Goal: Task Accomplishment & Management: Complete application form

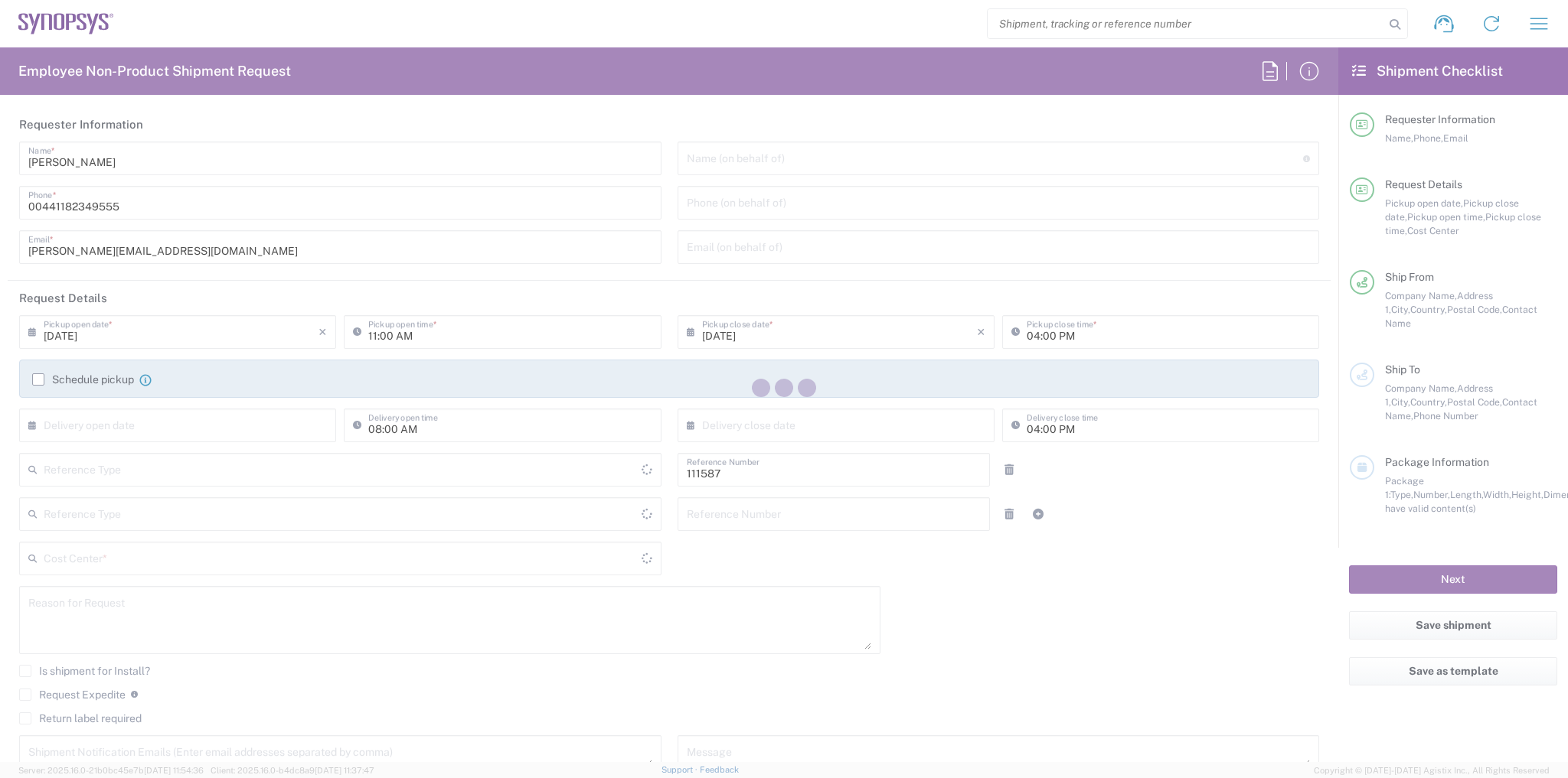
type input "Department"
type input "GB02, CIO, IT, ESS18 111587"
type input "Delivered at Place"
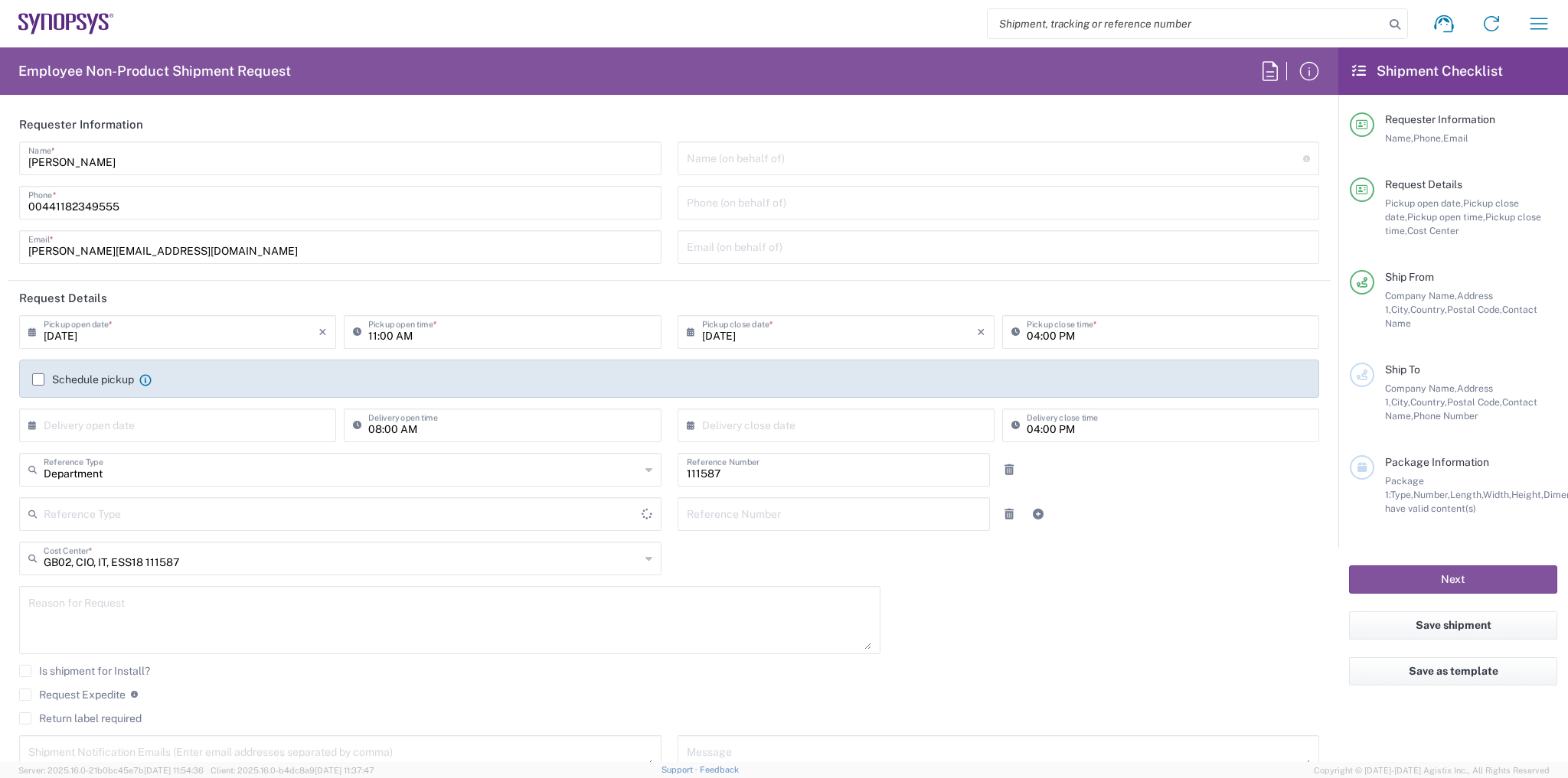
type input "[GEOGRAPHIC_DATA]"
type input "Theale GB33"
click at [744, 167] on input "text" at bounding box center [995, 157] width 617 height 27
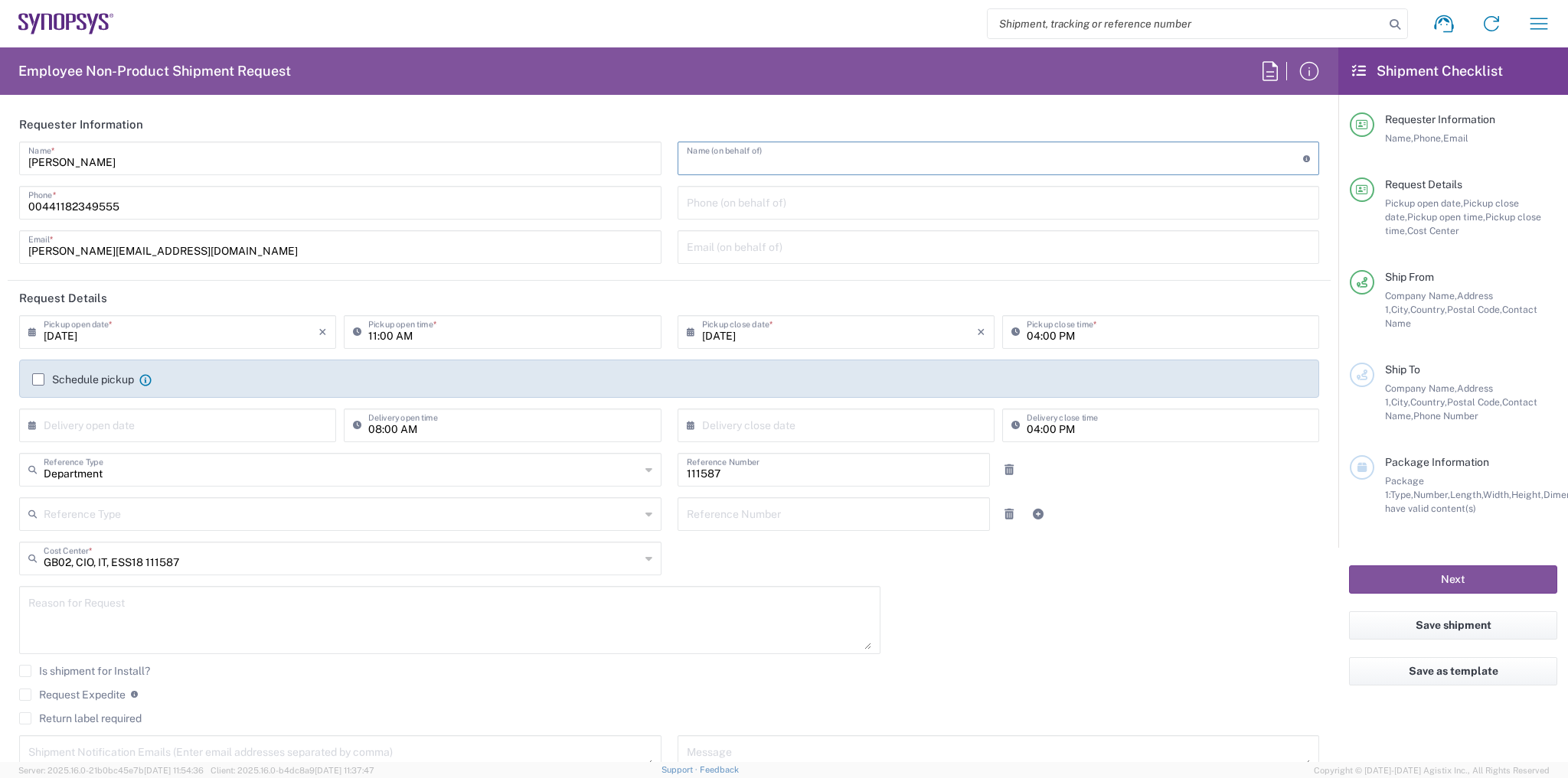
click at [1049, 598] on div "[DATE] × Pickup open date * Cancel Apply 11:00 AM Pickup open time * [DATE] × P…" at bounding box center [669, 549] width 1316 height 467
click at [118, 382] on label "Schedule pickup" at bounding box center [83, 380] width 102 height 12
click at [39, 380] on input "Schedule pickup" at bounding box center [39, 380] width 0 height 0
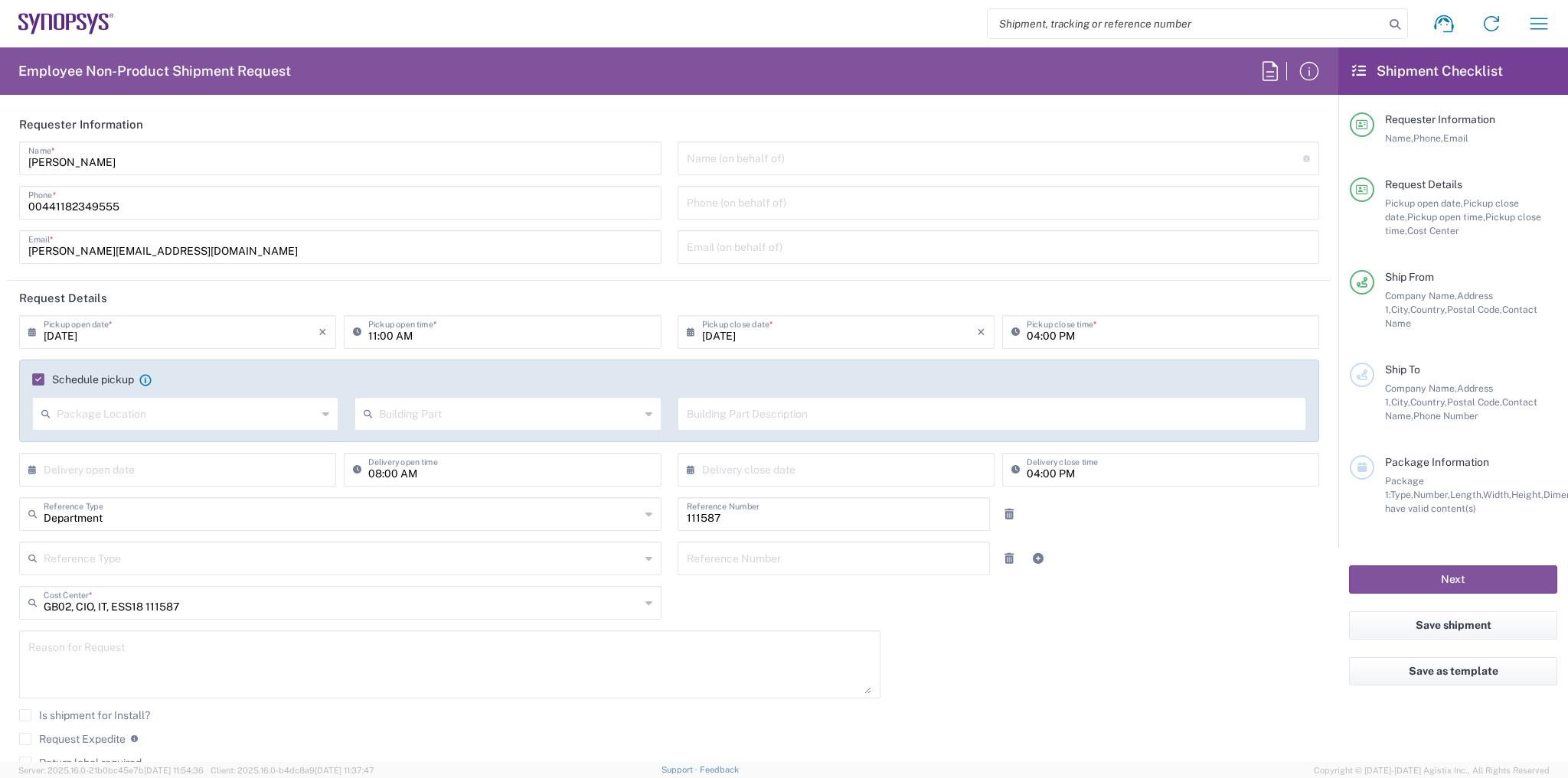
click at [383, 338] on input "11:00 AM" at bounding box center [510, 331] width 283 height 27
click at [376, 334] on input "11:00 AM" at bounding box center [510, 331] width 283 height 27
click at [371, 333] on input "11:00 AM" at bounding box center [510, 331] width 283 height 27
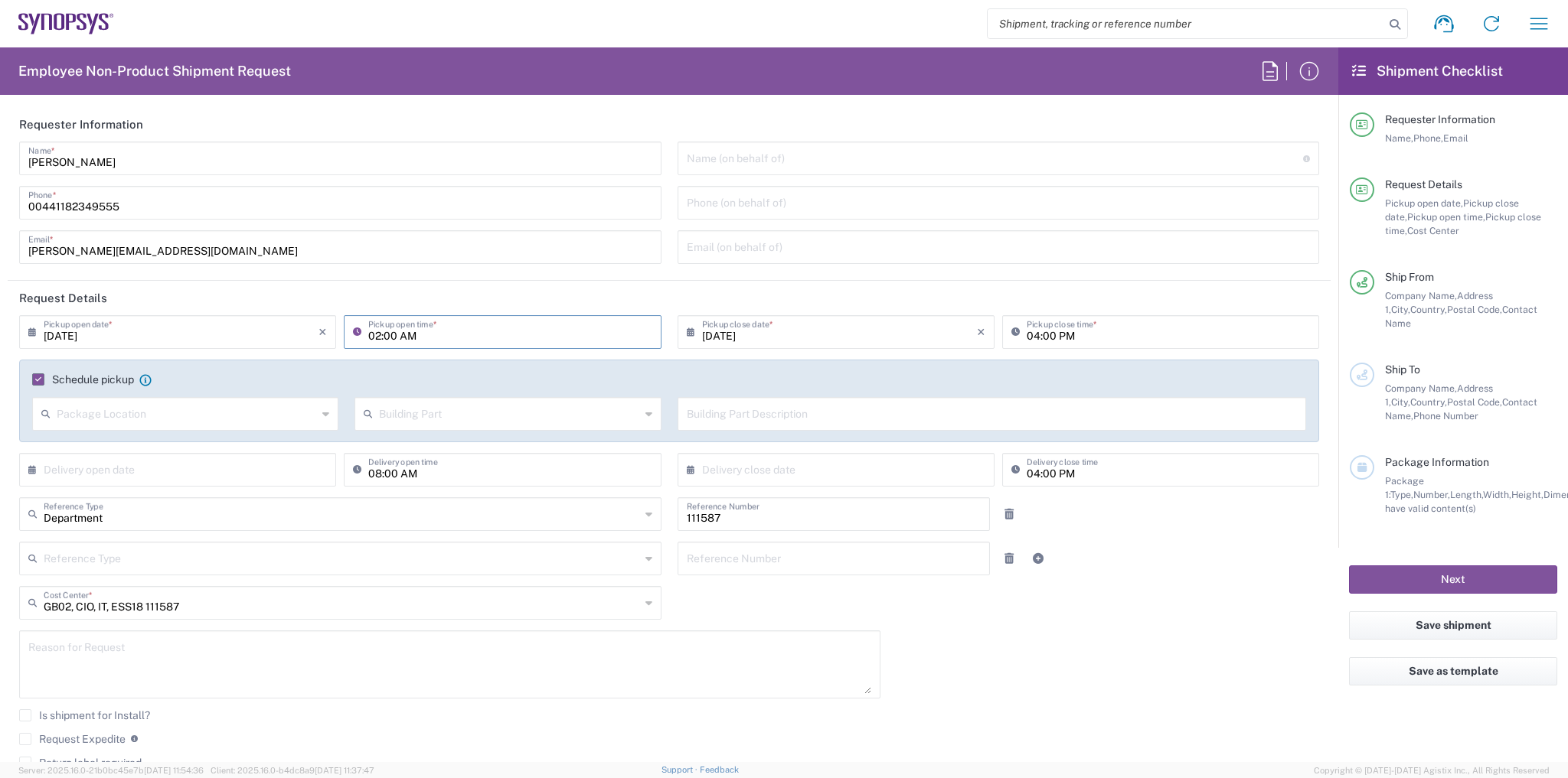
click at [462, 343] on input "02:00 AM" at bounding box center [510, 331] width 283 height 27
type input "02:00 PM"
click at [598, 299] on header "Request Details" at bounding box center [669, 297] width 1323 height 34
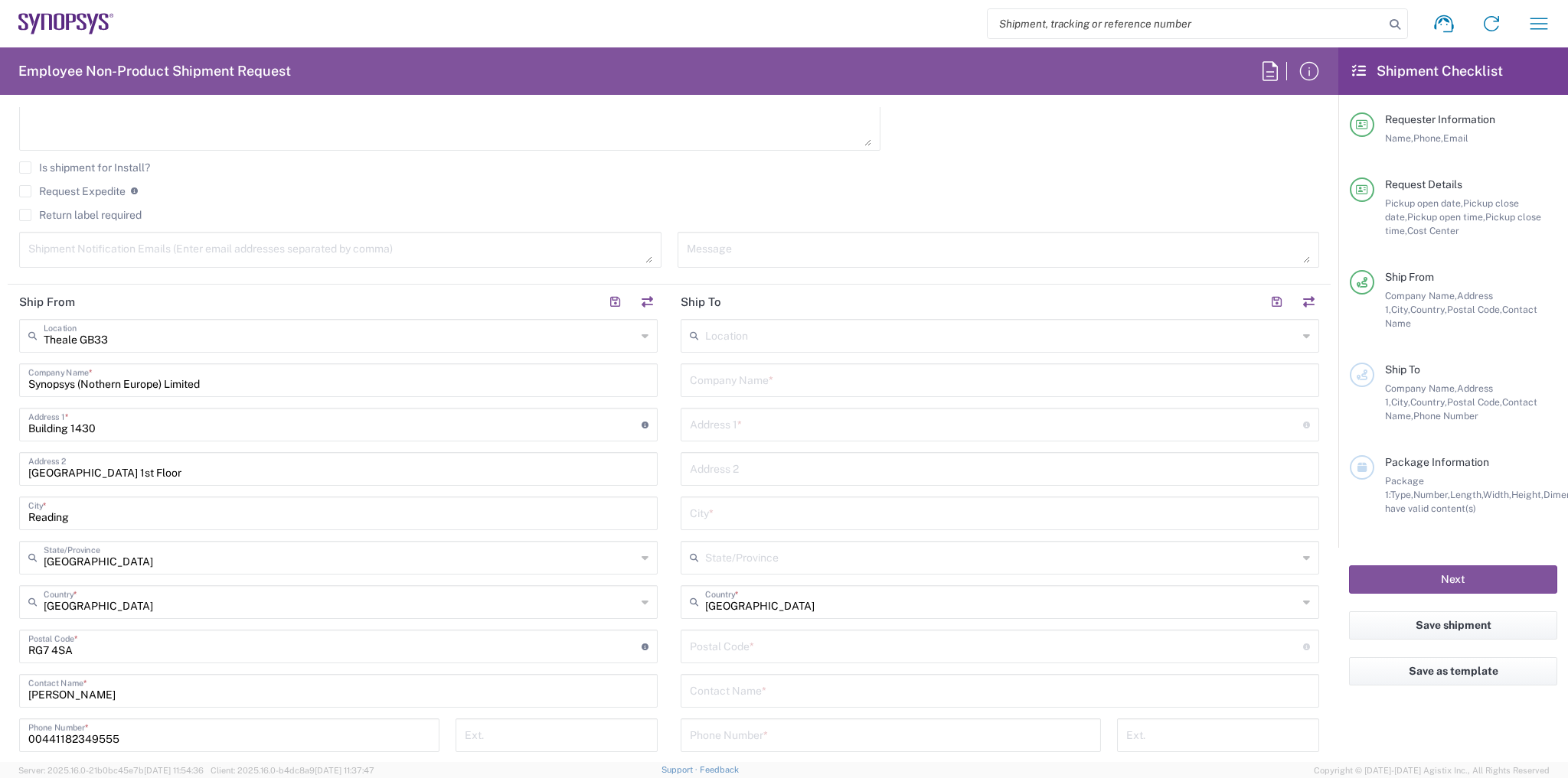
scroll to position [551, 0]
click at [724, 330] on input "text" at bounding box center [1001, 332] width 592 height 27
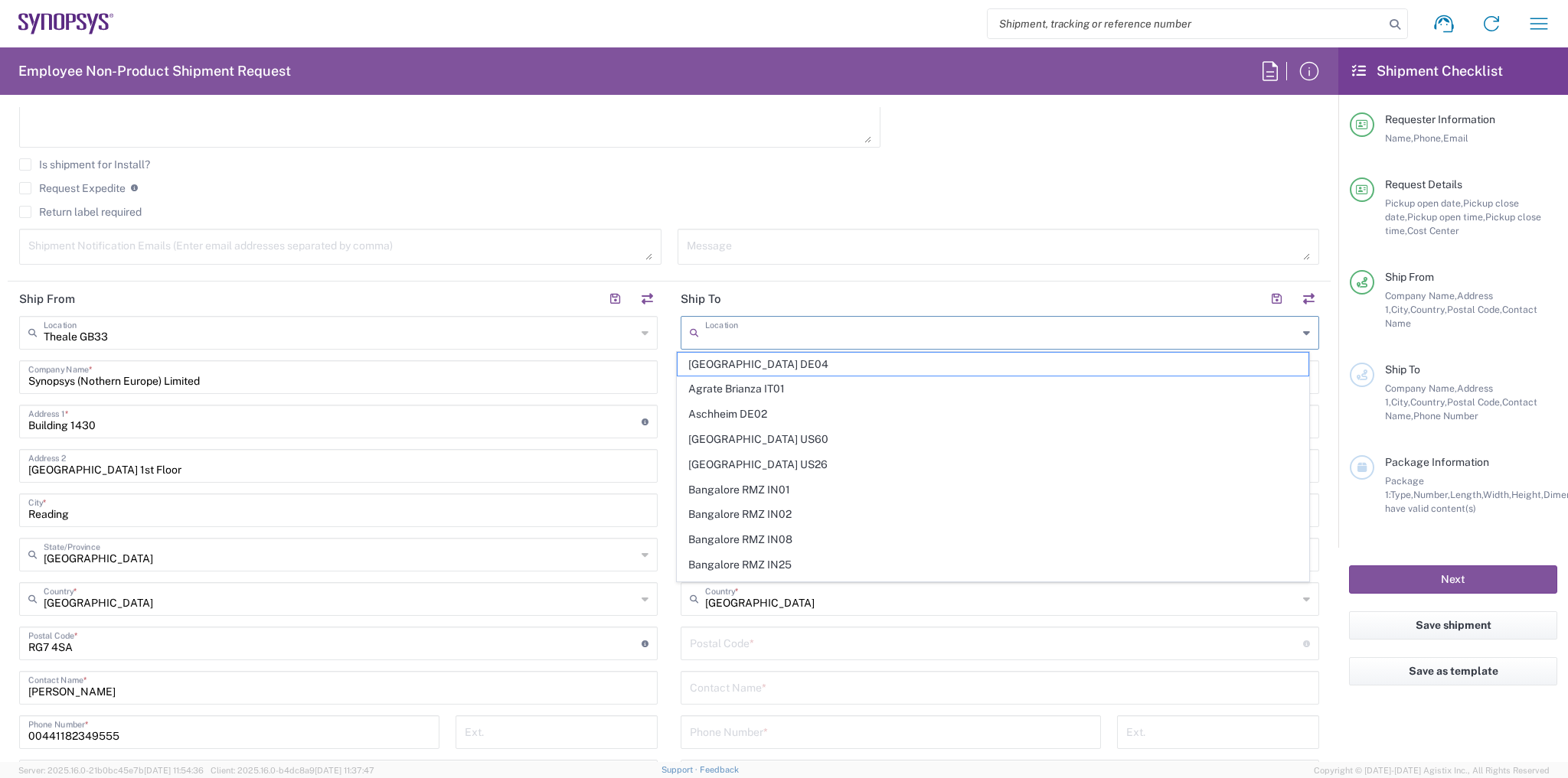
click at [669, 380] on main "Location [GEOGRAPHIC_DATA] DE04 Agrate Brianza IT01 [GEOGRAPHIC_DATA] DE02 [GEO…" at bounding box center [1000, 637] width 662 height 643
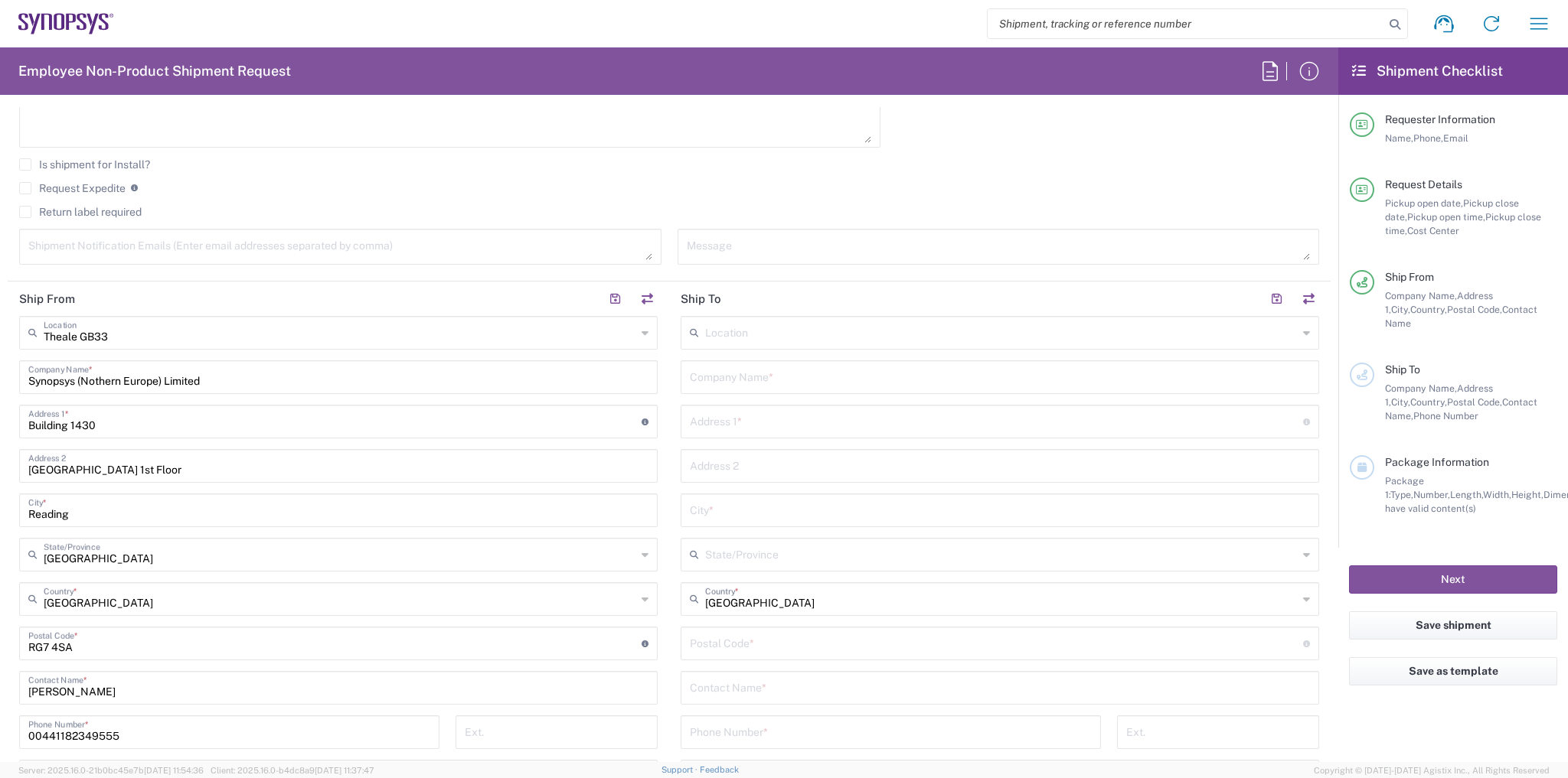
click at [771, 371] on input "text" at bounding box center [999, 376] width 620 height 27
paste input "[PERSON_NAME] He"
type input "[PERSON_NAME] He"
click at [706, 425] on input "text" at bounding box center [996, 420] width 613 height 27
paste input "[GEOGRAPHIC_DATA]"
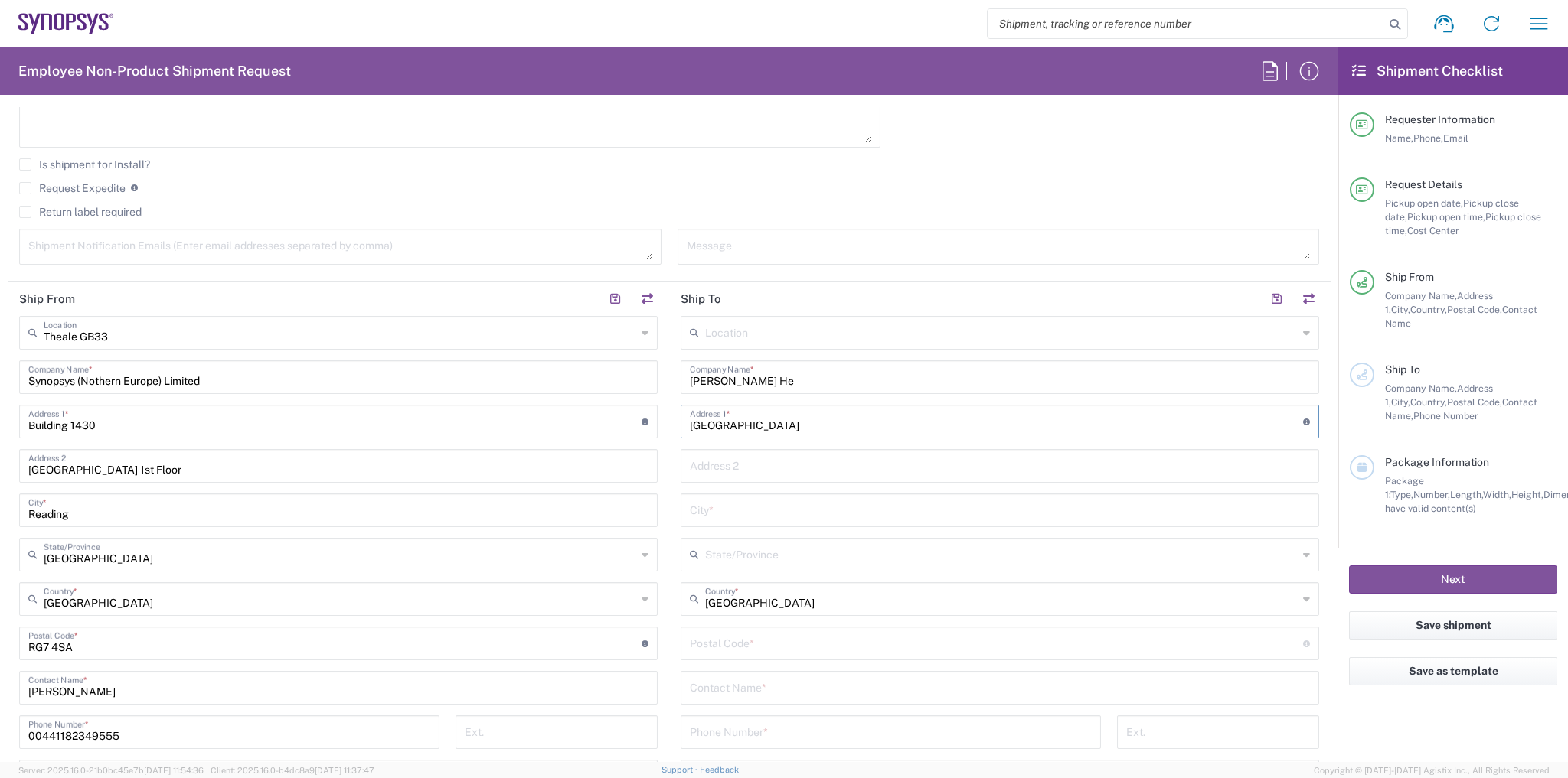
type input "[GEOGRAPHIC_DATA]"
click at [811, 483] on div "Location [GEOGRAPHIC_DATA] DE04 Agrate Brianza IT01 [GEOGRAPHIC_DATA] DE02 [GEO…" at bounding box center [1000, 637] width 639 height 643
drag, startPoint x: 813, startPoint y: 469, endPoint x: 816, endPoint y: 460, distance: 9.5
click at [813, 469] on input "text" at bounding box center [999, 465] width 620 height 27
paste input "Canworthy Water"
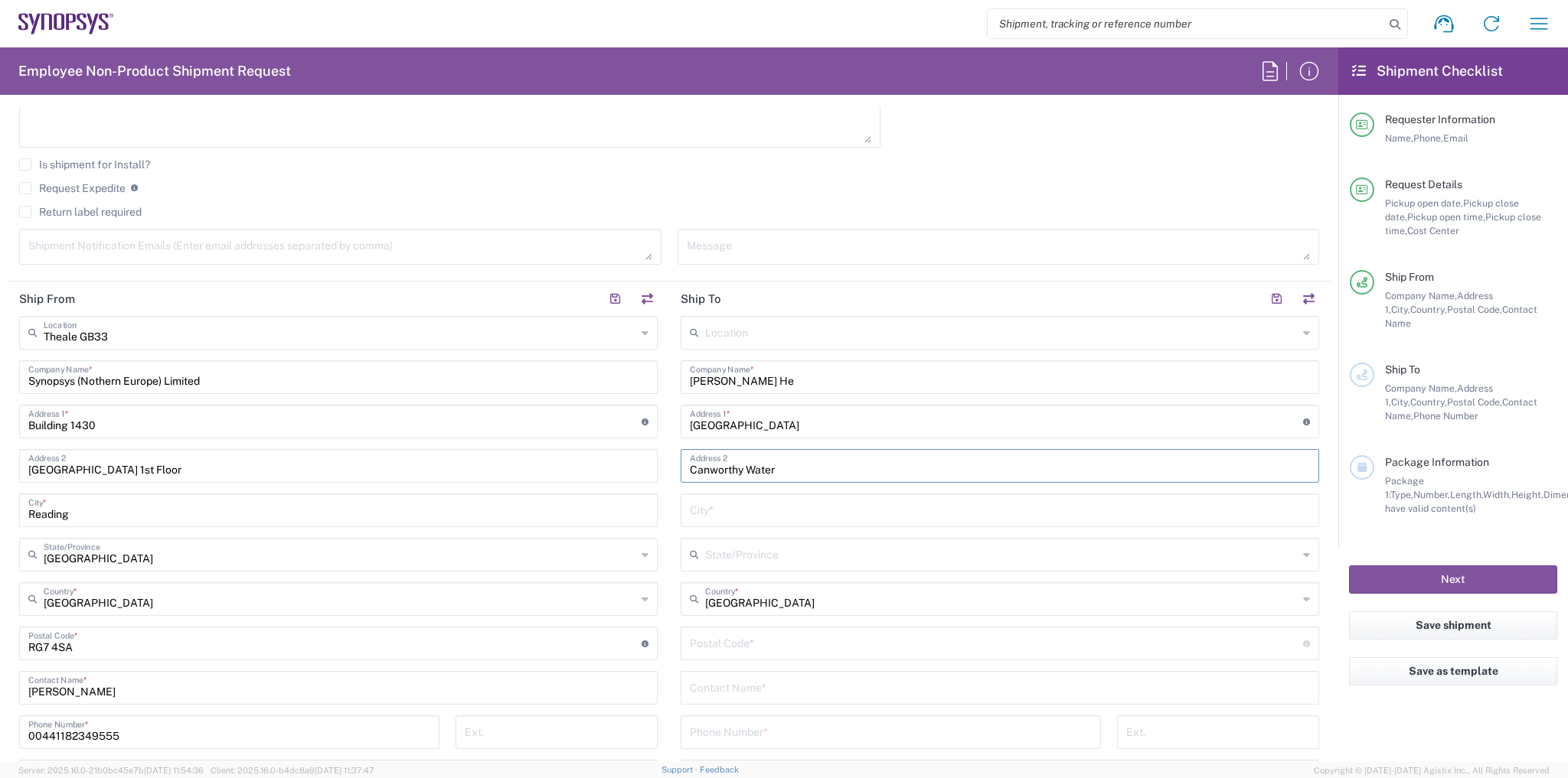
click at [809, 416] on input "[GEOGRAPHIC_DATA]" at bounding box center [996, 420] width 613 height 27
click at [805, 461] on input "Canworthy Water" at bounding box center [999, 465] width 620 height 27
paste input "Launceston"
type input "Canworthy Water, [GEOGRAPHIC_DATA]"
click at [768, 510] on input "text" at bounding box center [999, 509] width 620 height 27
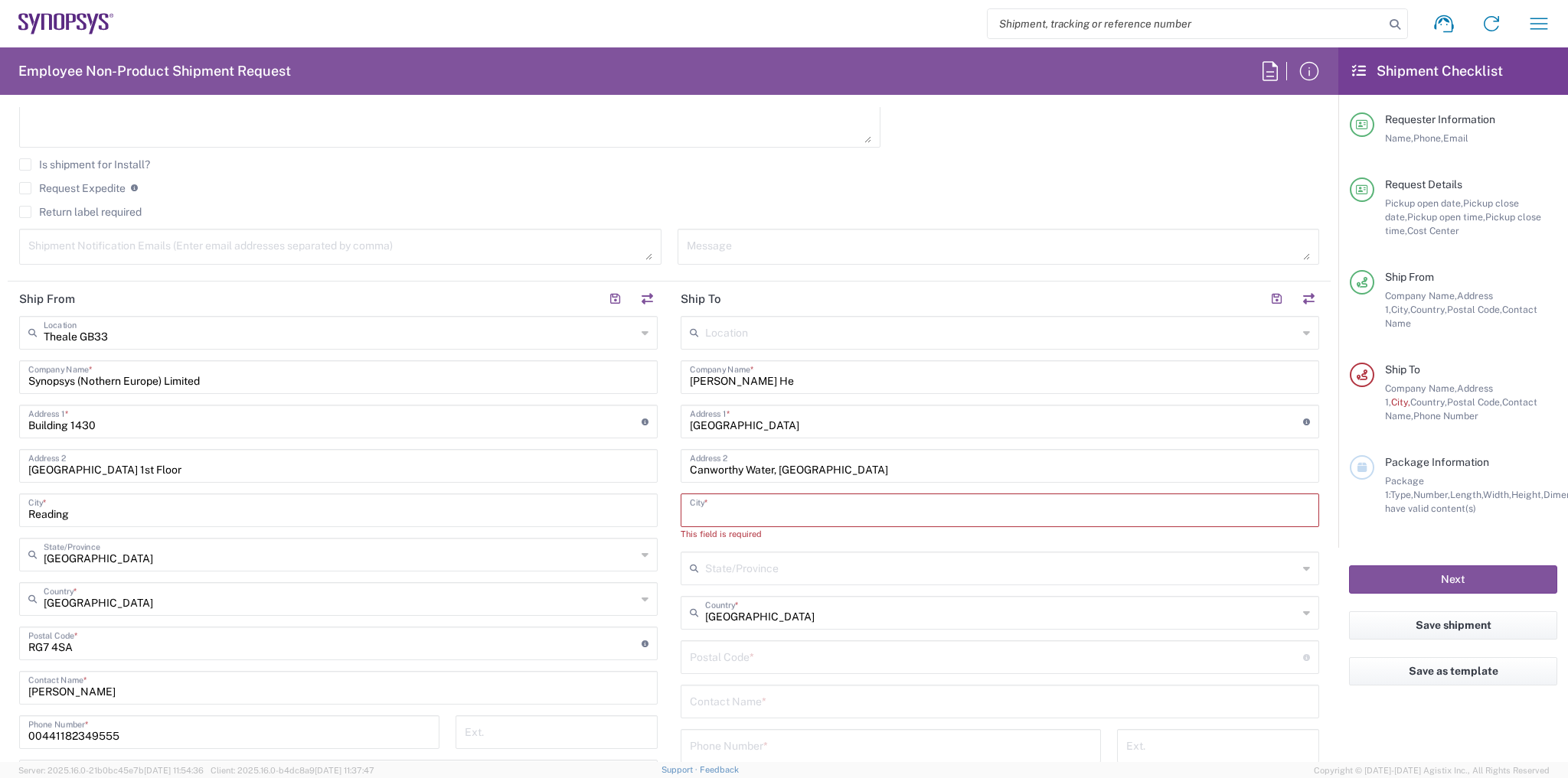
paste input "[GEOGRAPHIC_DATA]"
type input "[GEOGRAPHIC_DATA]"
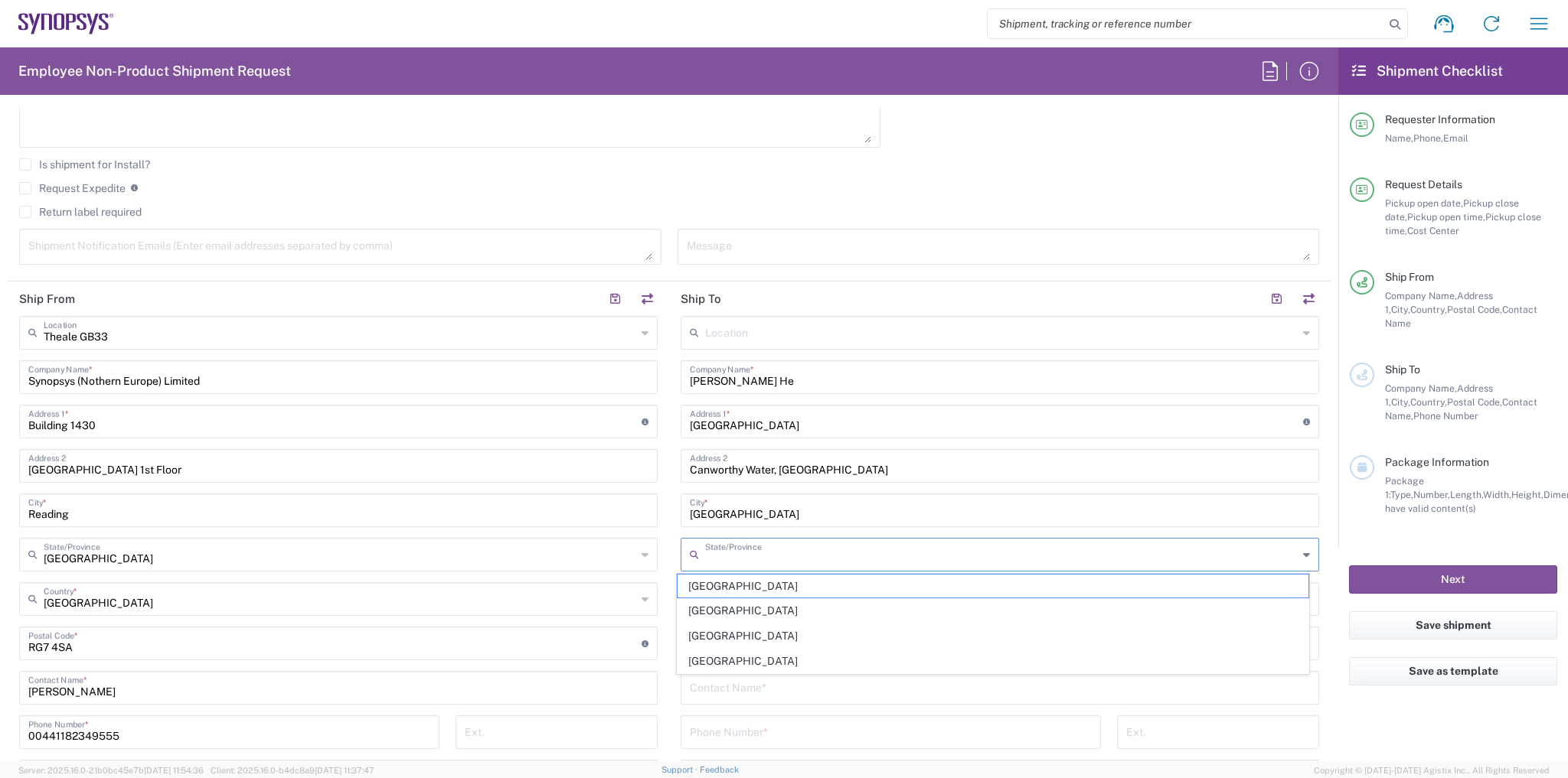
drag, startPoint x: 762, startPoint y: 539, endPoint x: 763, endPoint y: 560, distance: 21.0
click at [763, 551] on input "text" at bounding box center [1001, 553] width 592 height 27
drag, startPoint x: 748, startPoint y: 585, endPoint x: 741, endPoint y: 565, distance: 21.2
click at [748, 585] on span "[GEOGRAPHIC_DATA]" at bounding box center [992, 586] width 631 height 24
type input "[GEOGRAPHIC_DATA]"
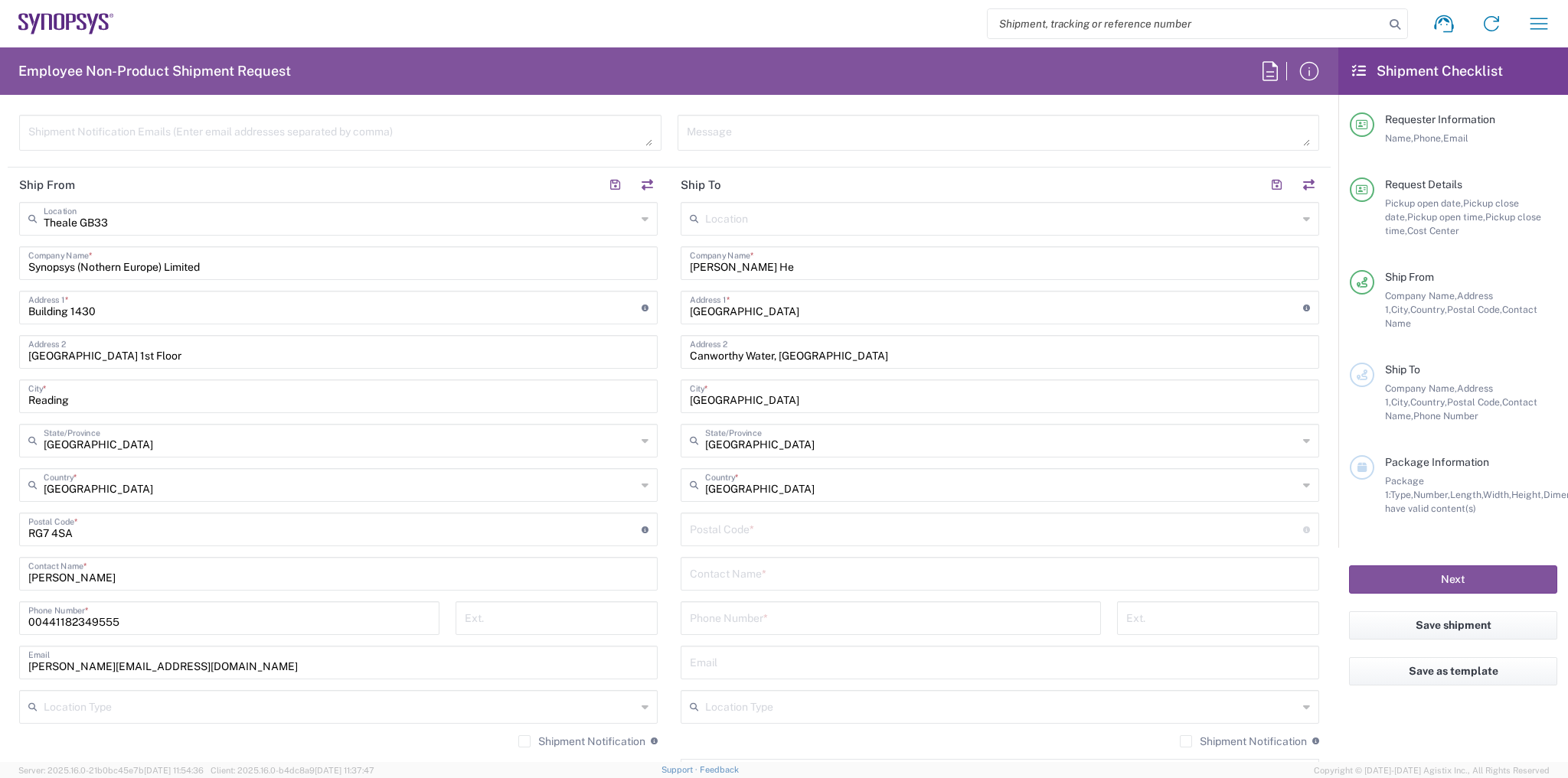
scroll to position [796, 0]
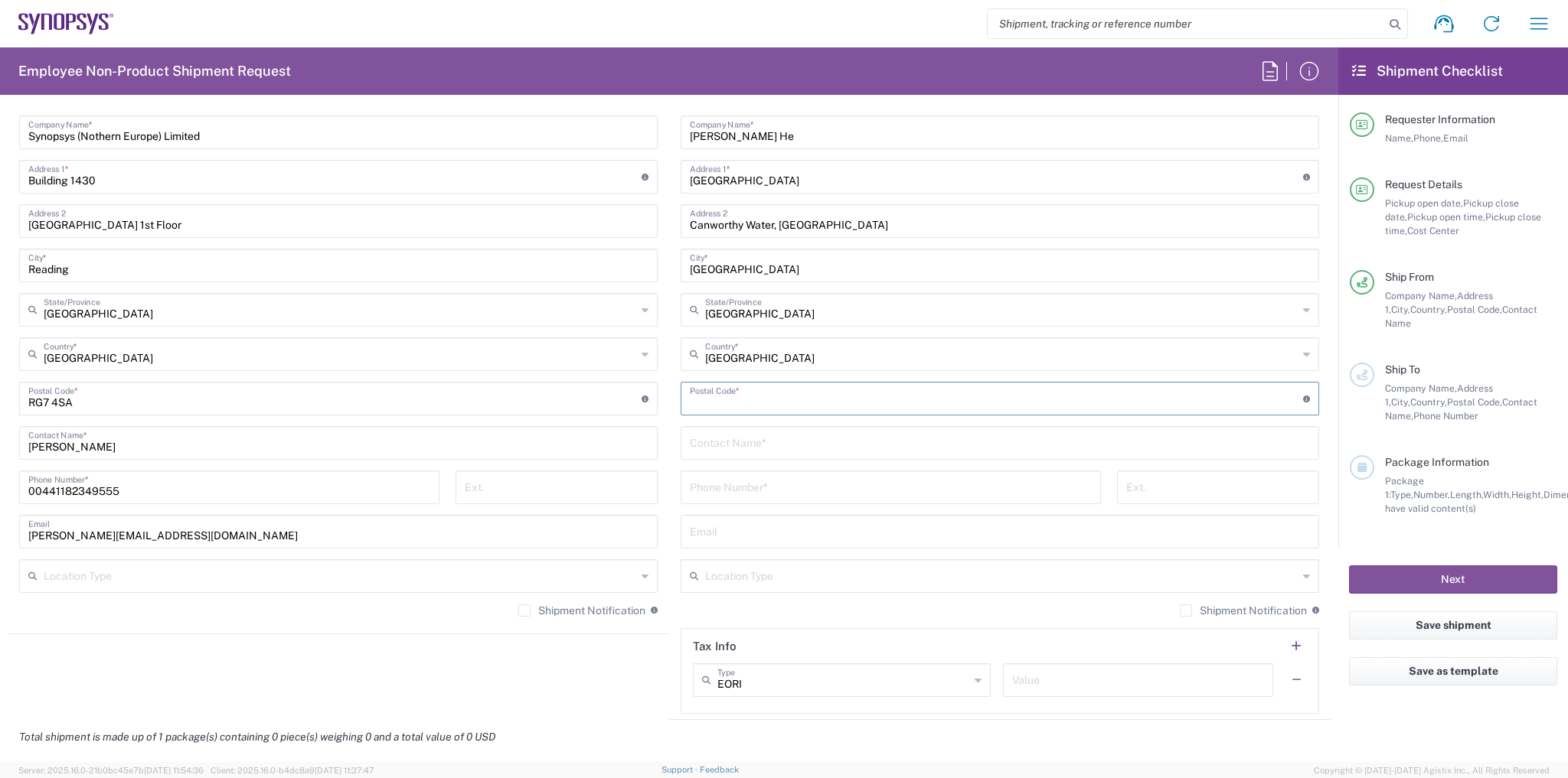
drag, startPoint x: 754, startPoint y: 407, endPoint x: 748, endPoint y: 400, distance: 9.2
click at [754, 407] on input "undefined" at bounding box center [996, 397] width 613 height 27
paste input "PL15 8UW"
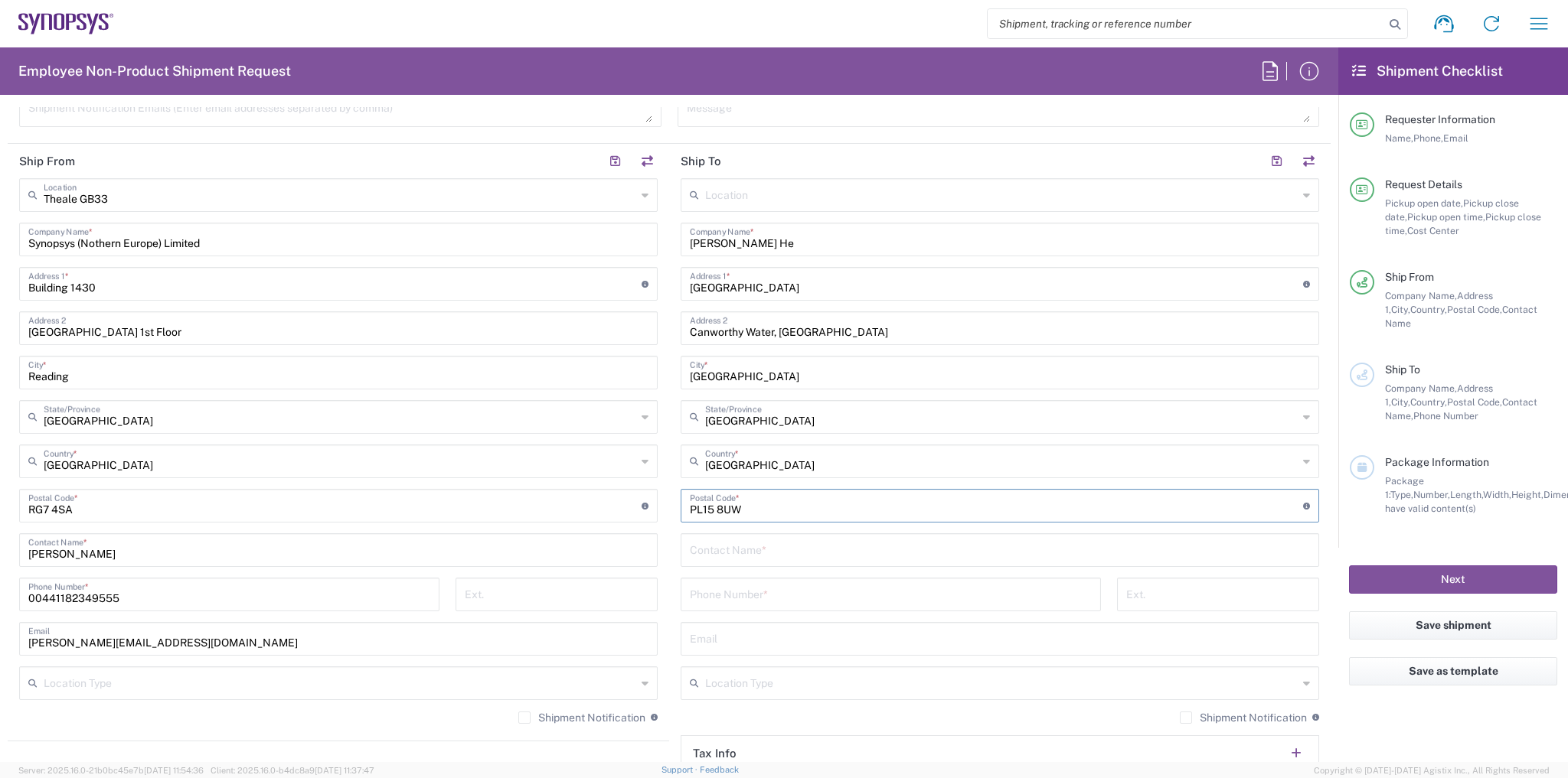
scroll to position [551, 0]
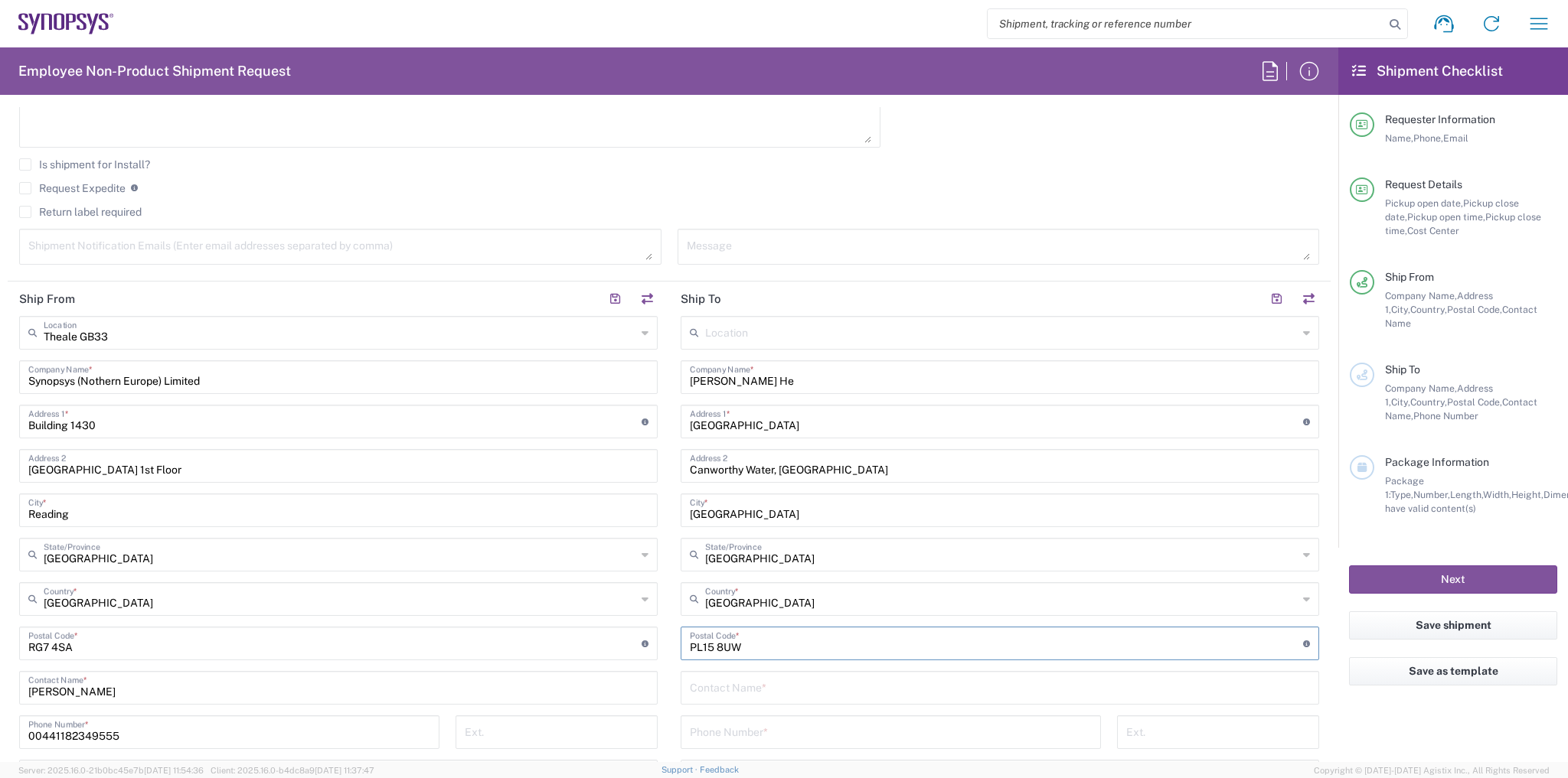
type input "PL15 8UW"
drag, startPoint x: 753, startPoint y: 375, endPoint x: 622, endPoint y: 382, distance: 131.2
click at [618, 380] on div "Ship From Theale GB33 Location Theale [GEOGRAPHIC_DATA] [GEOGRAPHIC_DATA] DE04 …" at bounding box center [669, 623] width 1323 height 683
click at [737, 694] on input "text" at bounding box center [999, 687] width 620 height 27
paste input "[PERSON_NAME] He"
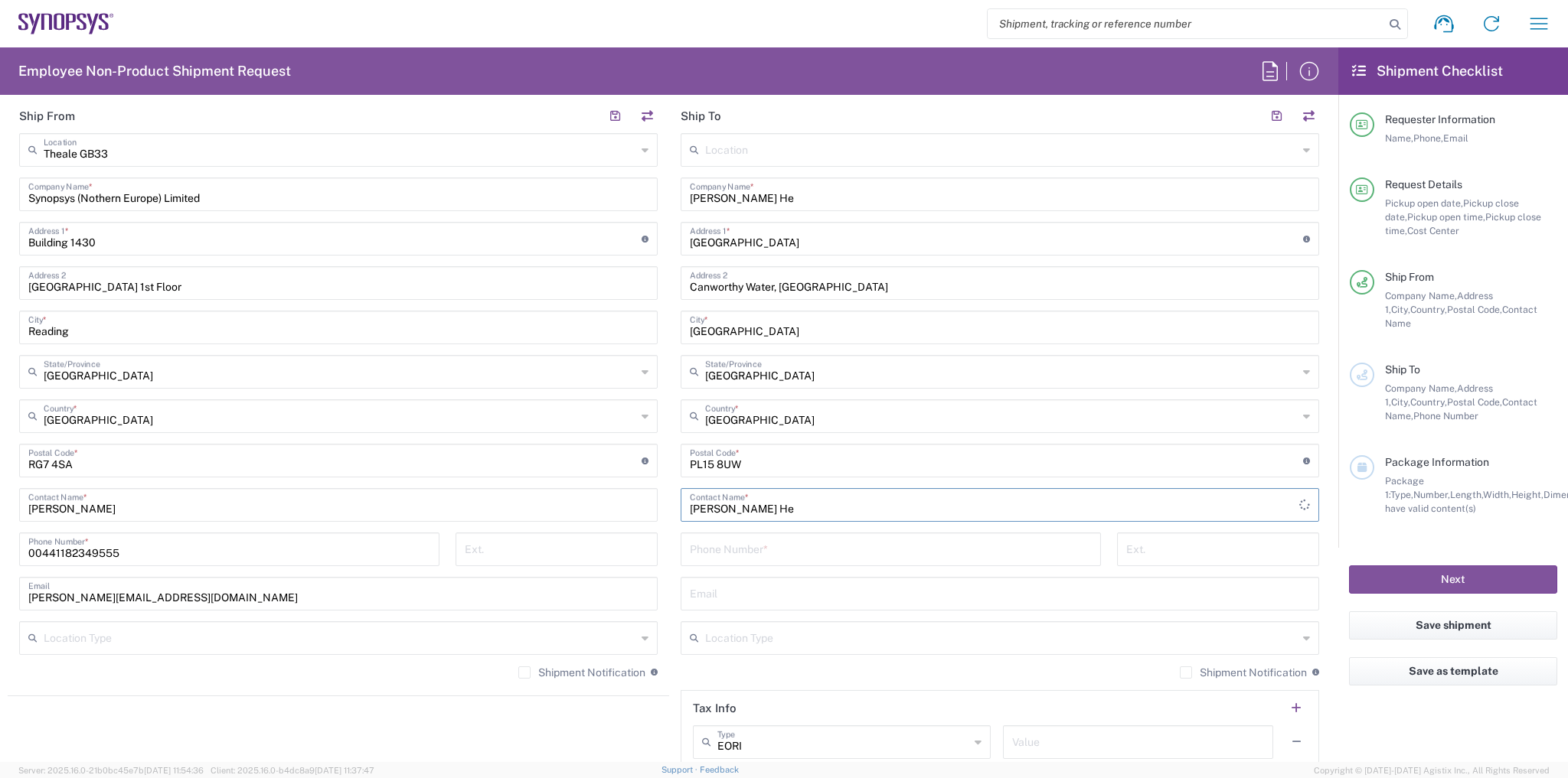
scroll to position [735, 0]
type input "[PERSON_NAME] He"
drag, startPoint x: 187, startPoint y: 557, endPoint x: 21, endPoint y: 556, distance: 166.0
click at [0, 556] on form "Requester Information [PERSON_NAME] Name * [PHONE_NUMBER] Phone * [PERSON_NAME]…" at bounding box center [669, 434] width 1338 height 655
copy input "tel"
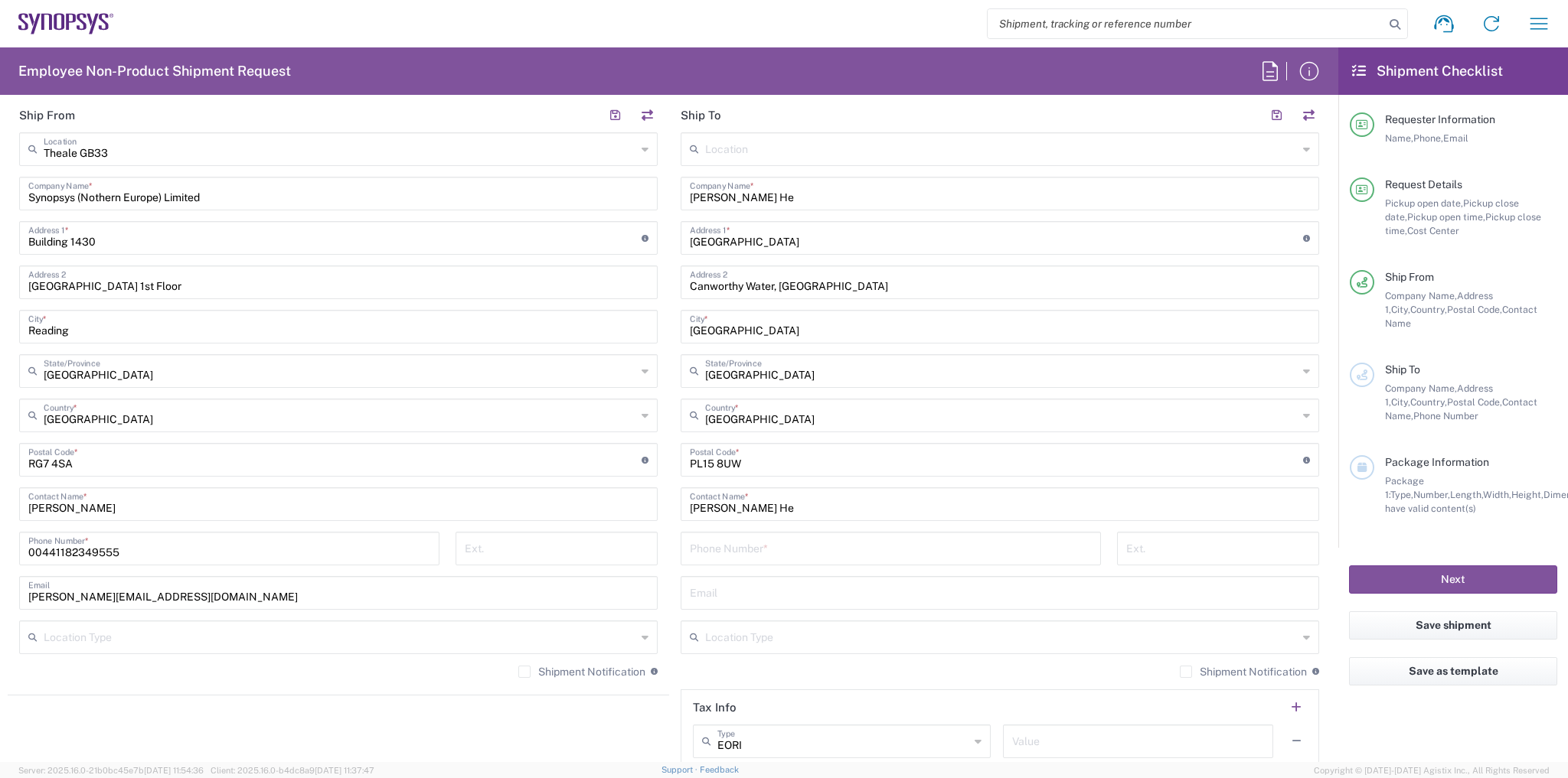
click at [768, 551] on input "tel" at bounding box center [891, 547] width 402 height 27
paste input "00441182349555"
type input "00441182349555"
click at [732, 589] on input "text" at bounding box center [999, 592] width 620 height 27
paste input "[PERSON_NAME][EMAIL_ADDRESS][DOMAIN_NAME]"
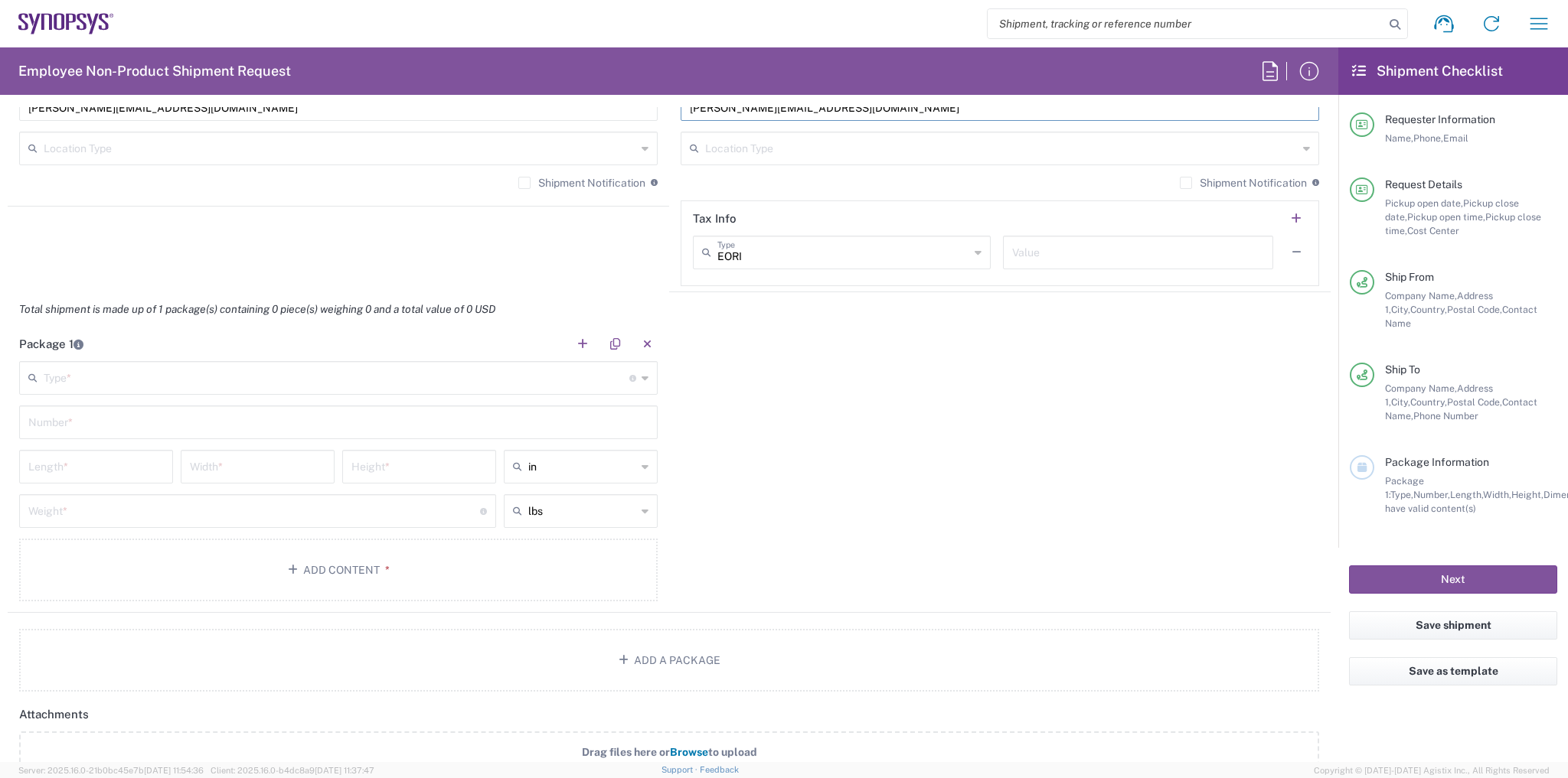
scroll to position [1224, 0]
type input "[PERSON_NAME][EMAIL_ADDRESS][DOMAIN_NAME]"
click at [218, 375] on input "text" at bounding box center [337, 376] width 586 height 27
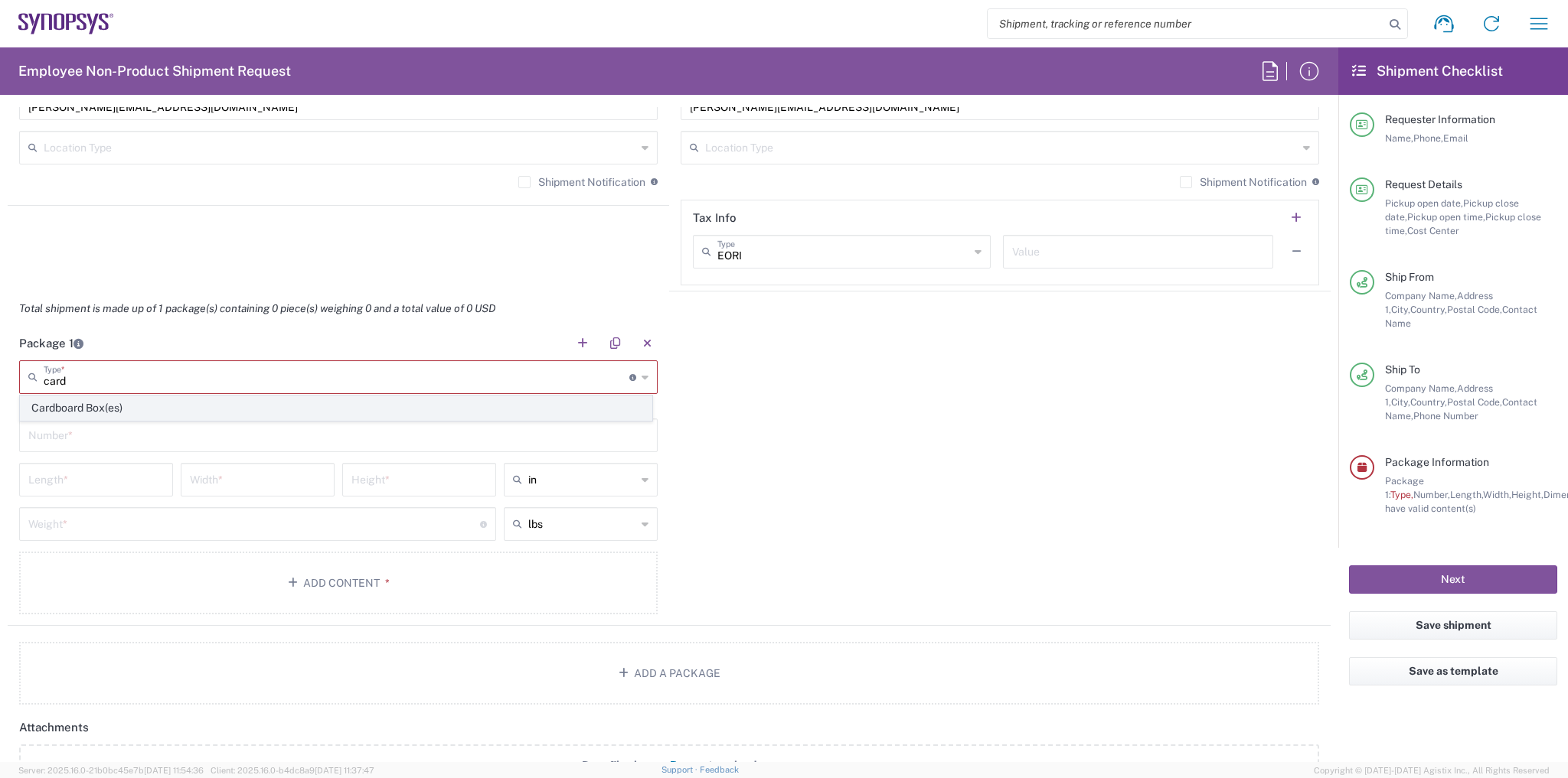
click at [132, 411] on span "Cardboard Box(es)" at bounding box center [336, 408] width 631 height 24
type input "Cardboard Box(es)"
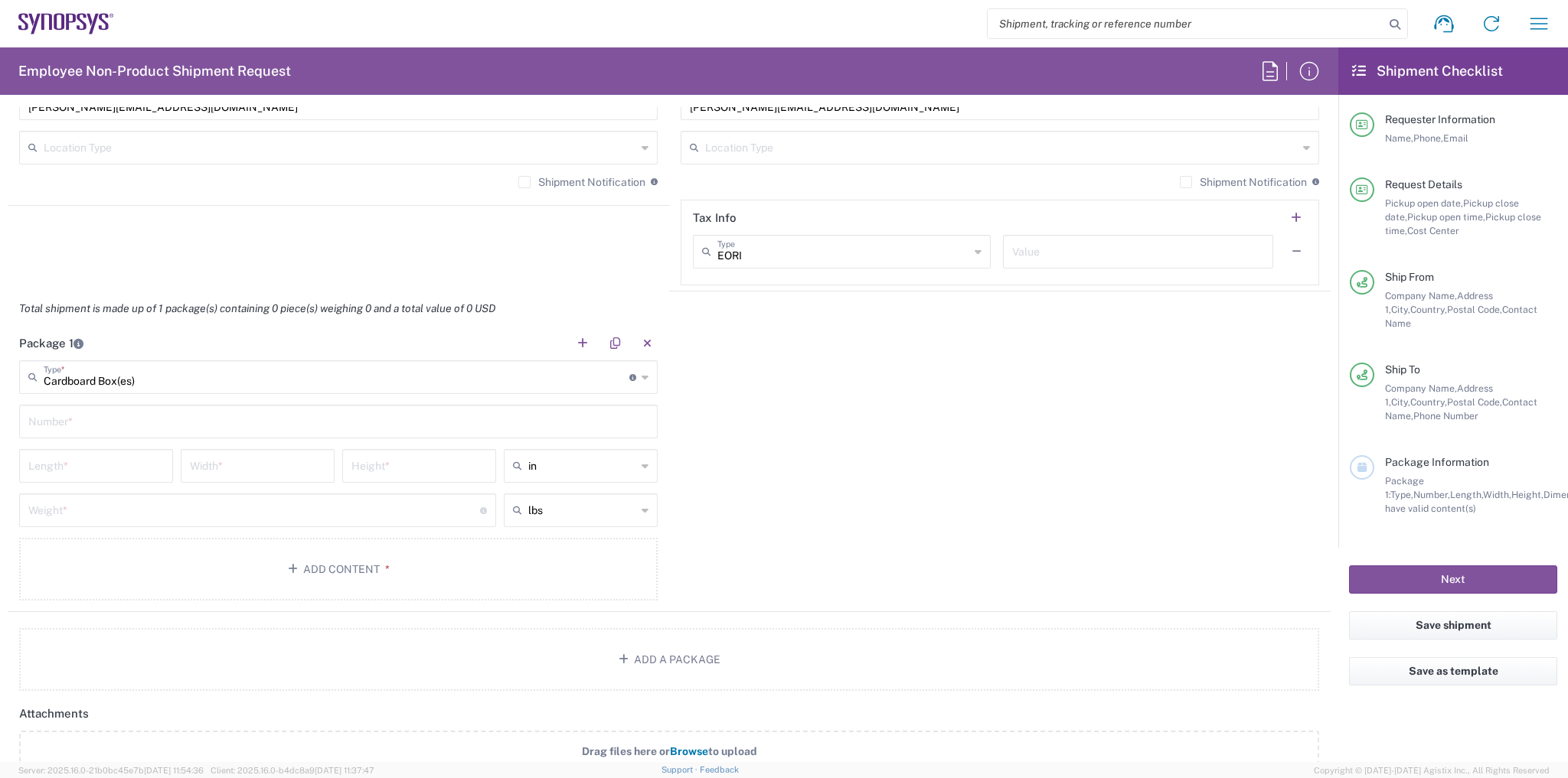
click at [120, 417] on input "text" at bounding box center [338, 420] width 620 height 27
type input "1"
click at [110, 452] on input "number" at bounding box center [96, 465] width 135 height 27
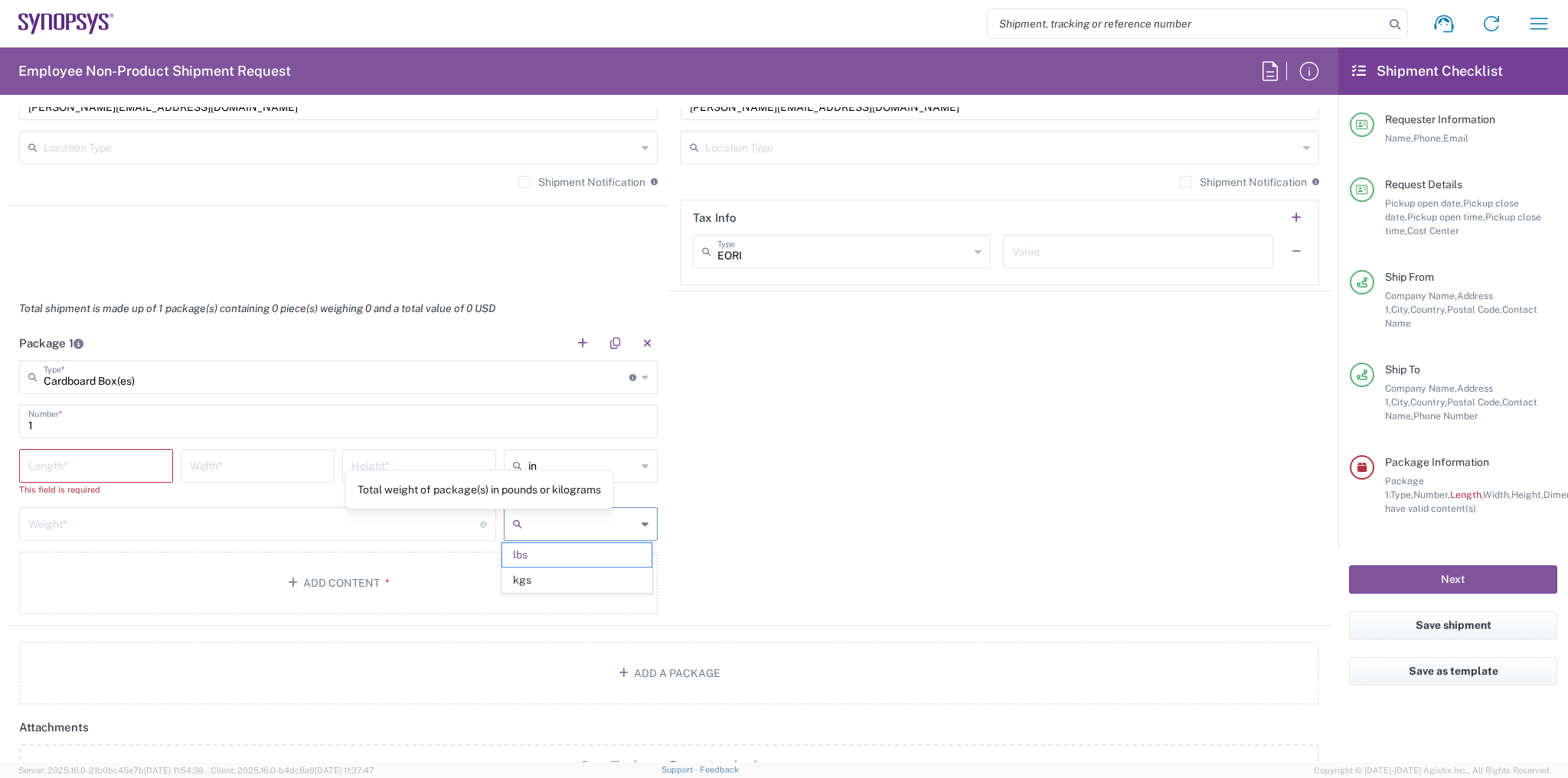
click at [551, 508] on div "Weight * Total weight of package(s) in pounds or kilograms lbs kgs" at bounding box center [338, 530] width 647 height 45
type input "lbs"
click at [539, 512] on input "lbs" at bounding box center [582, 525] width 108 height 25
click at [687, 532] on div "Package 1 Cardboard Box(es) Type * Material used to package goods Cardboard Box…" at bounding box center [669, 476] width 1323 height 300
click at [650, 528] on div "lbs" at bounding box center [580, 525] width 154 height 33
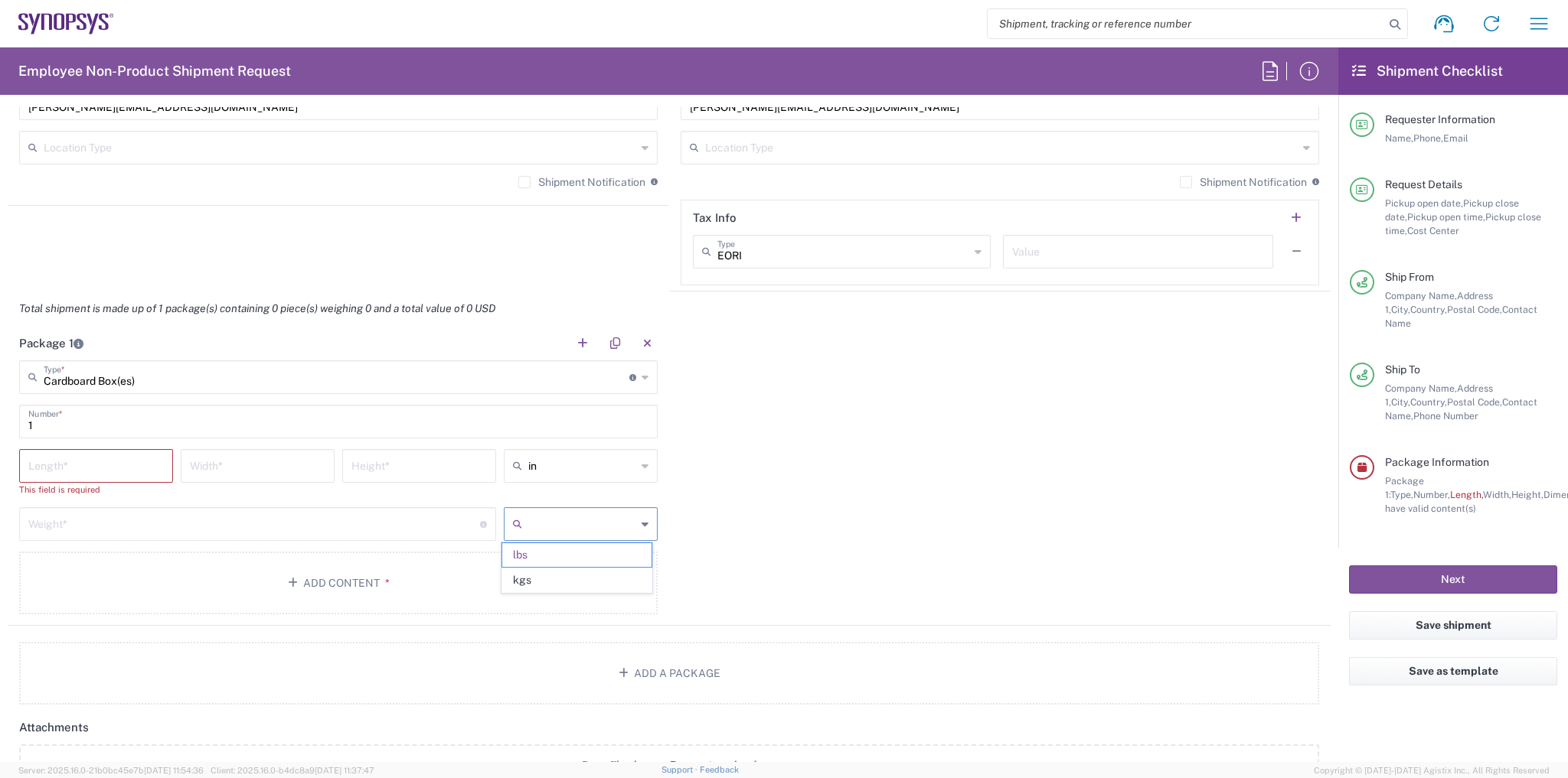
click at [643, 527] on icon at bounding box center [645, 525] width 7 height 25
drag, startPoint x: 610, startPoint y: 575, endPoint x: 556, endPoint y: 544, distance: 62.3
click at [606, 574] on span "kgs" at bounding box center [576, 580] width 150 height 24
type input "kgs"
click at [411, 530] on input "number" at bounding box center [254, 523] width 452 height 27
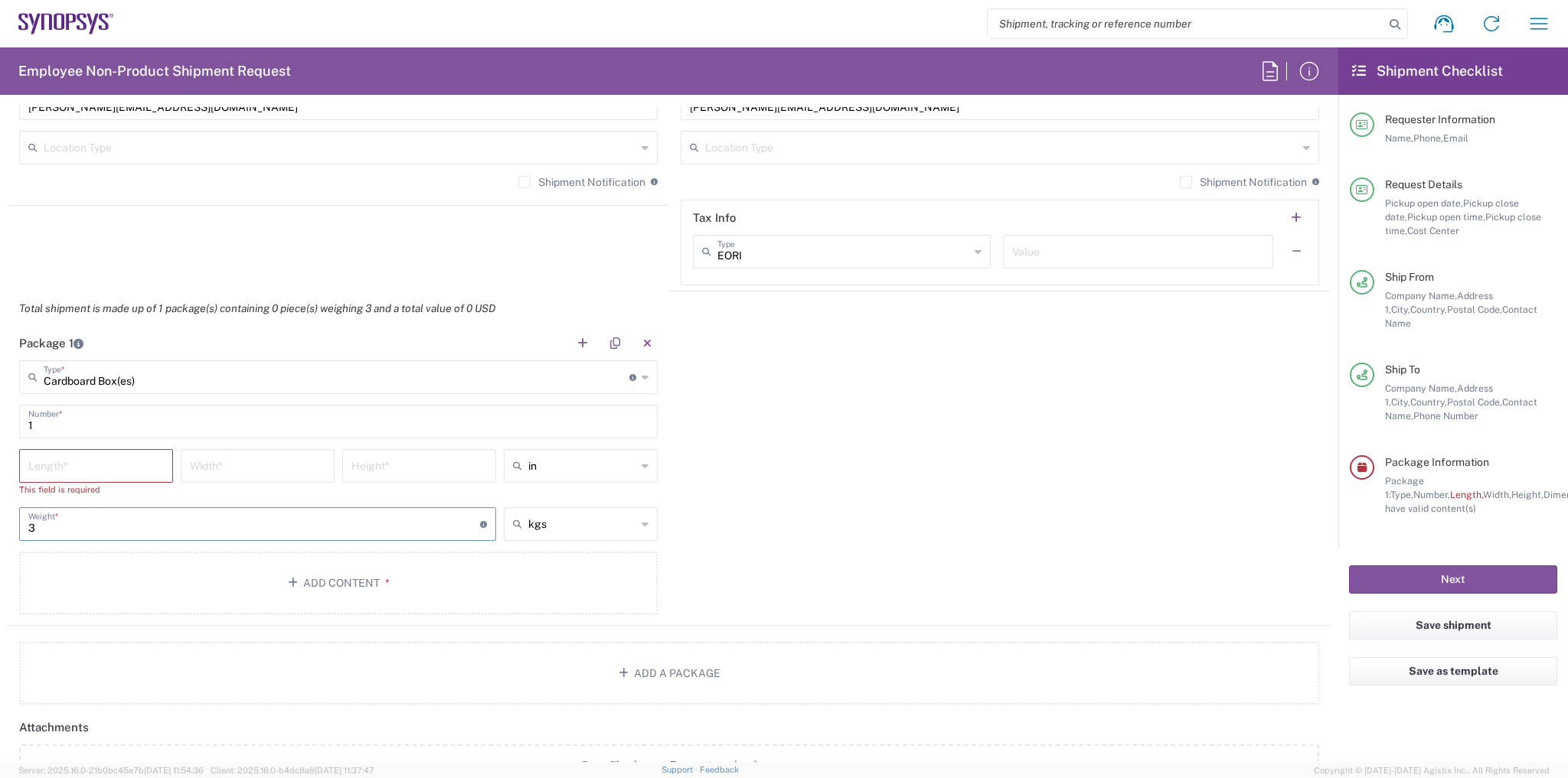
type input "3"
click at [82, 466] on input "number" at bounding box center [96, 465] width 135 height 27
type input "2.5"
type input "20"
type input "2"
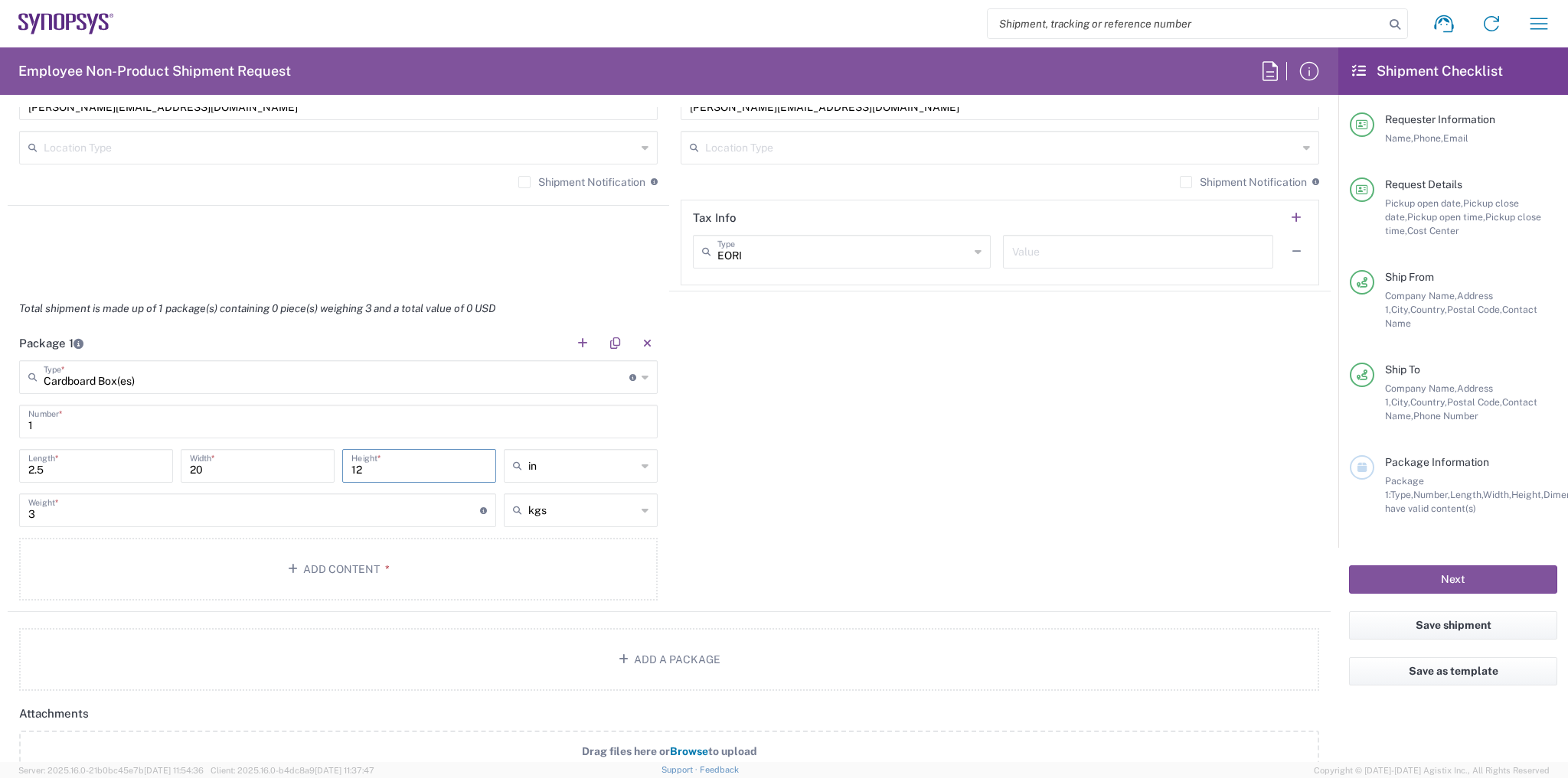
type input "12"
click at [265, 469] on input "20" at bounding box center [257, 465] width 135 height 27
drag, startPoint x: 70, startPoint y: 471, endPoint x: 0, endPoint y: 464, distance: 70.3
click at [0, 464] on form "Requester Information [PERSON_NAME] Name * [PHONE_NUMBER] Phone * [PERSON_NAME]…" at bounding box center [669, 434] width 1338 height 655
type input "20"
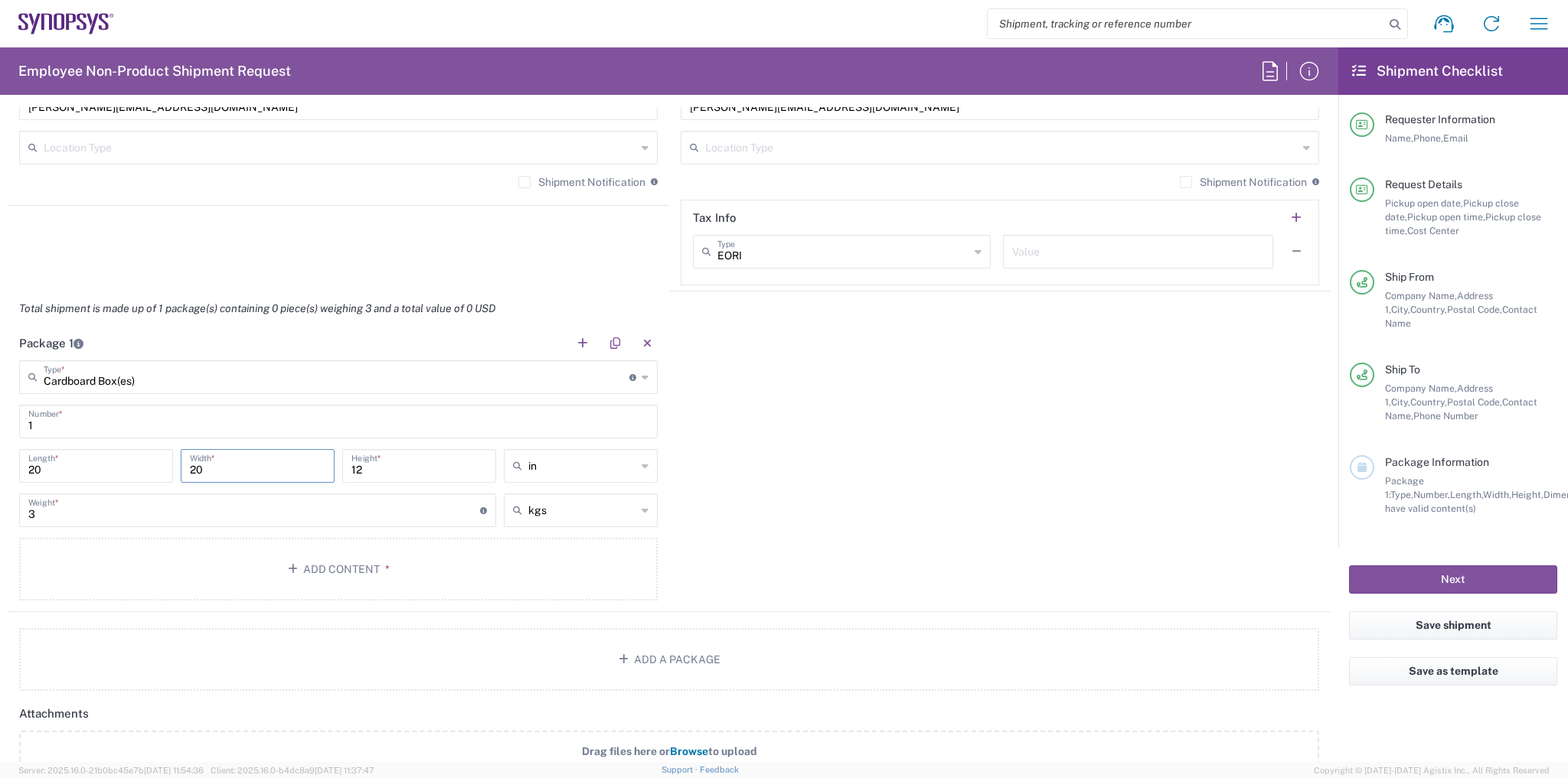
drag, startPoint x: 218, startPoint y: 469, endPoint x: 165, endPoint y: 468, distance: 53.0
click at [167, 466] on div "20 Length * 20 Width * 12 Height * in in cm ft" at bounding box center [338, 471] width 647 height 45
type input "2.5"
click at [937, 549] on div "Package 1 Cardboard Box(es) Type * Material used to package goods Cardboard Box…" at bounding box center [669, 469] width 1323 height 286
click at [423, 559] on button "Add Content *" at bounding box center [339, 569] width 639 height 63
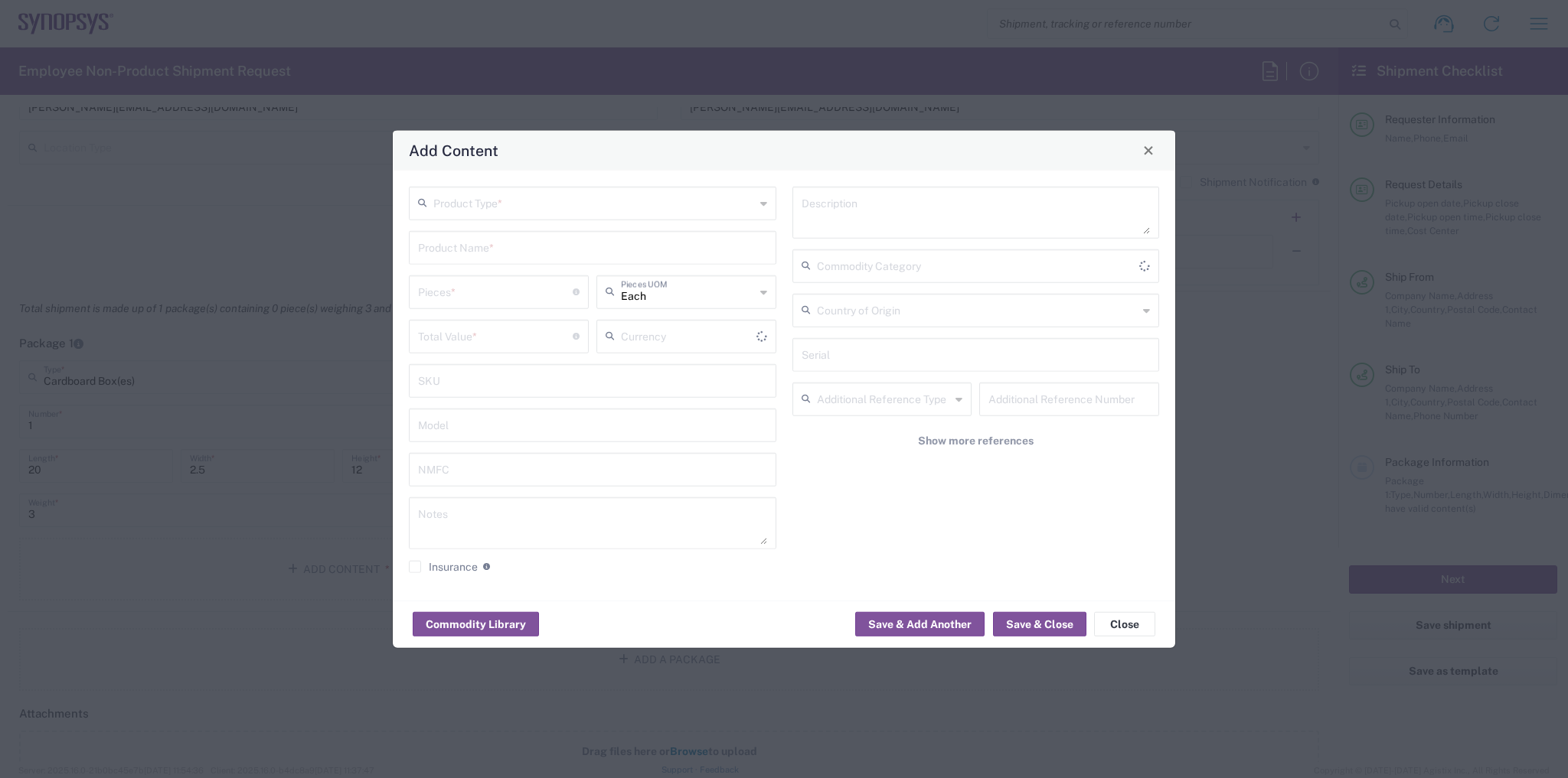
type input "US Dollar"
click at [526, 197] on input "text" at bounding box center [594, 202] width 322 height 27
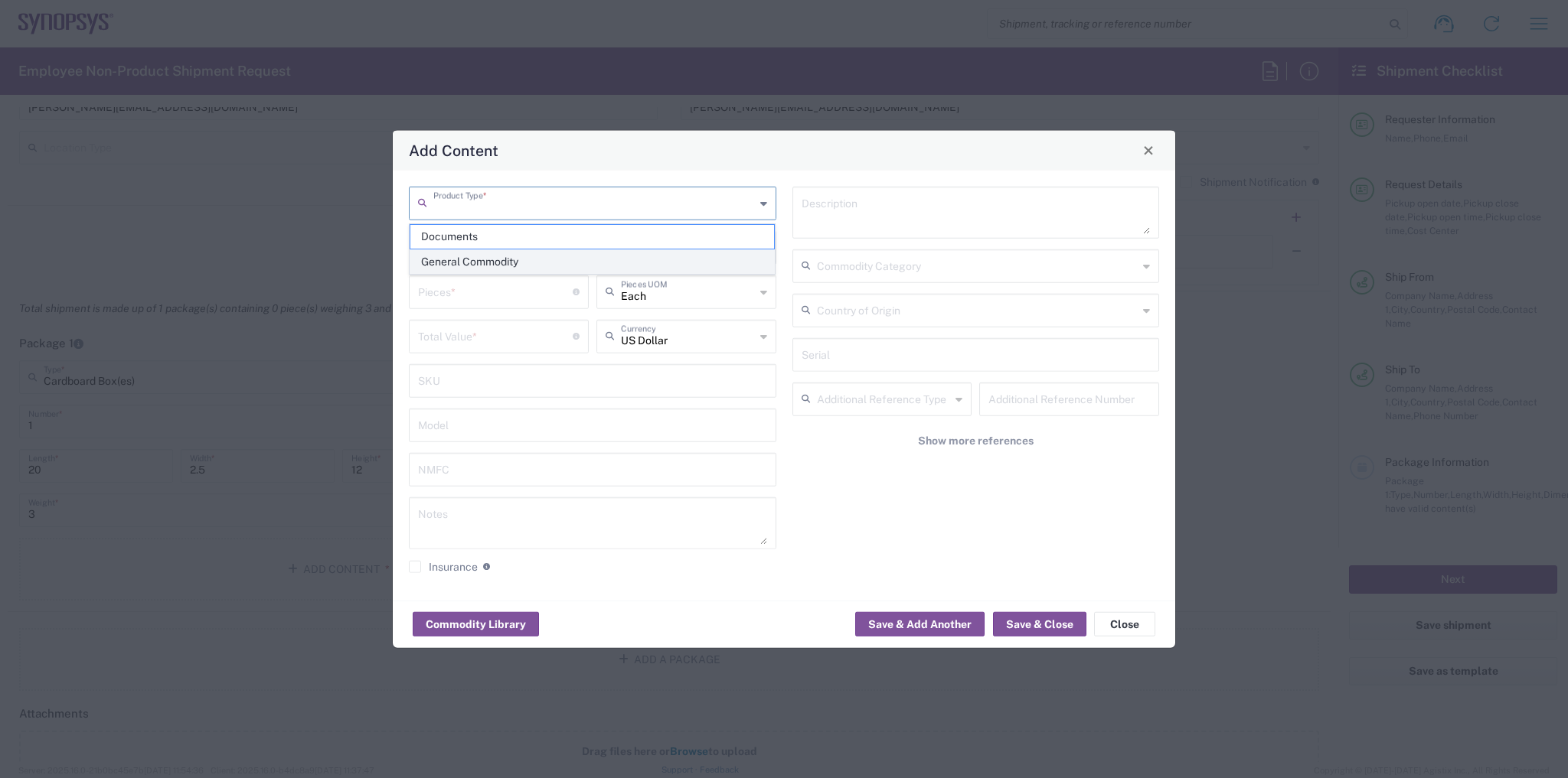
click at [489, 266] on span "General Commodity" at bounding box center [592, 261] width 364 height 24
type input "General Commodity"
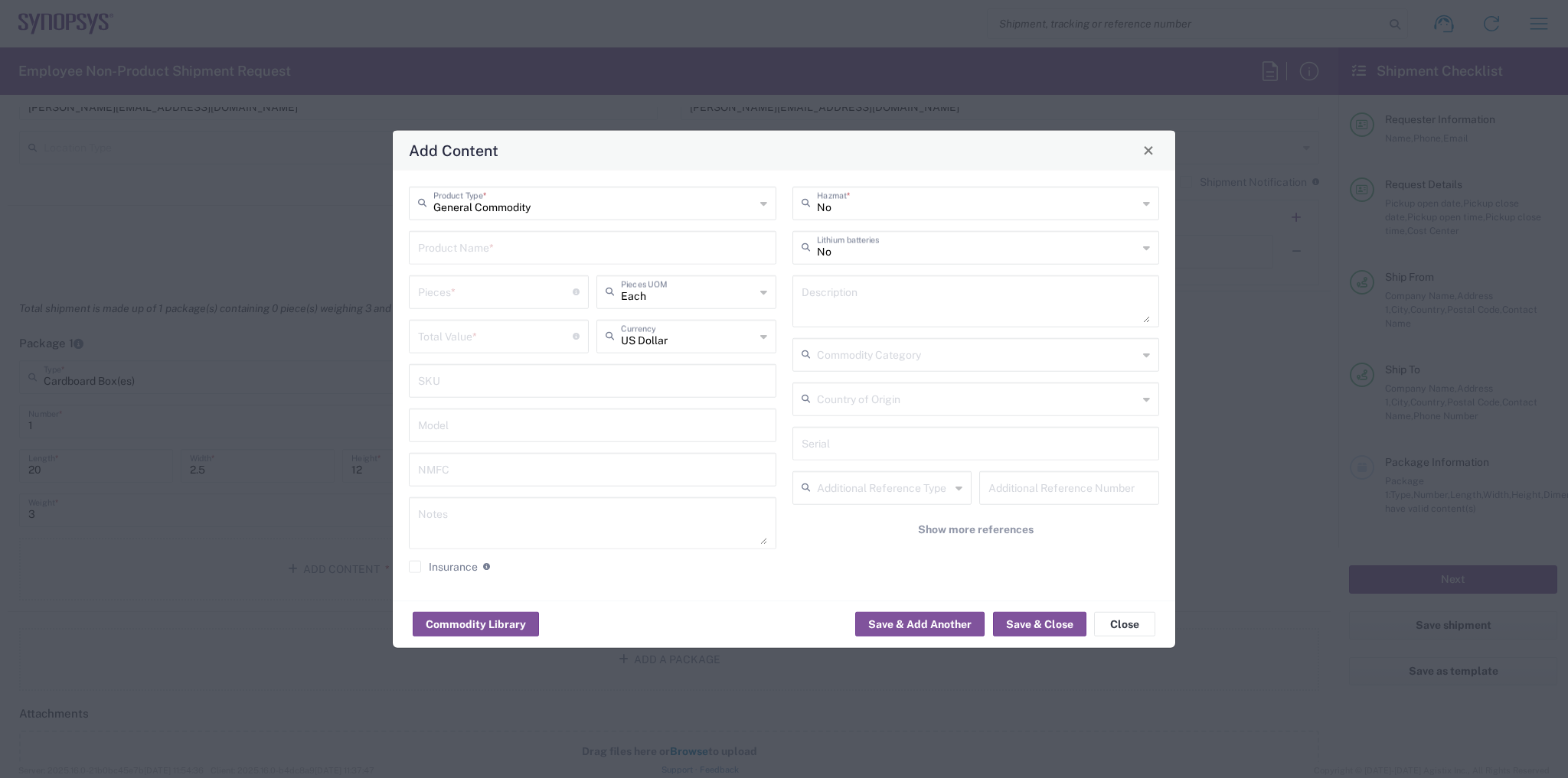
click at [496, 250] on input "text" at bounding box center [592, 246] width 349 height 27
type input "HP Laptop"
click at [497, 306] on div "Pieces * Number of pieces inside all the packages" at bounding box center [498, 291] width 180 height 33
click at [508, 292] on input "number" at bounding box center [495, 290] width 154 height 27
type input "1"
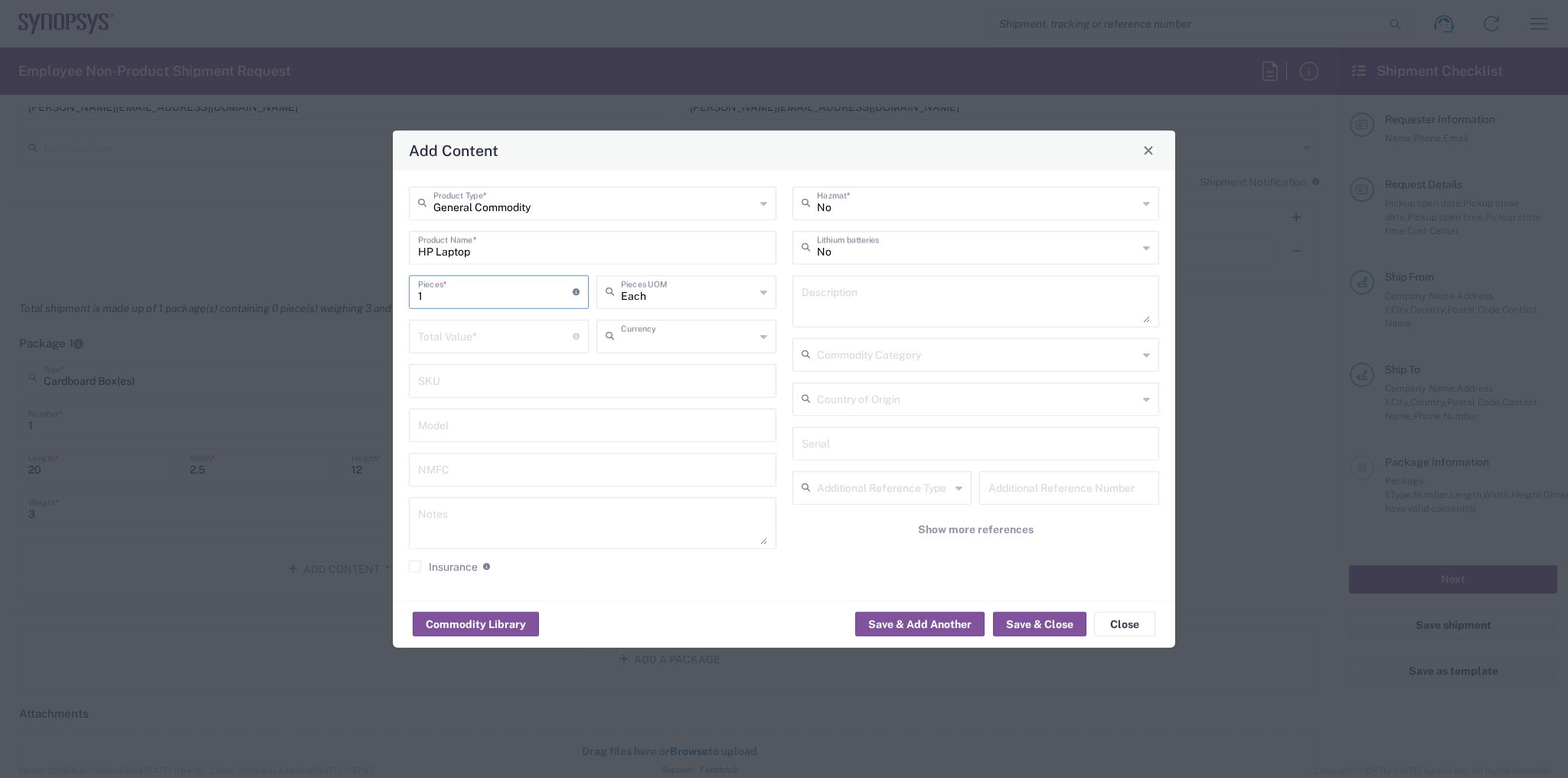
click at [709, 348] on input "text" at bounding box center [688, 335] width 134 height 27
click at [656, 373] on span "Great British Pound" at bounding box center [687, 369] width 177 height 24
type input "Great British Pound"
click at [544, 326] on input "number" at bounding box center [495, 335] width 154 height 27
type input "1200"
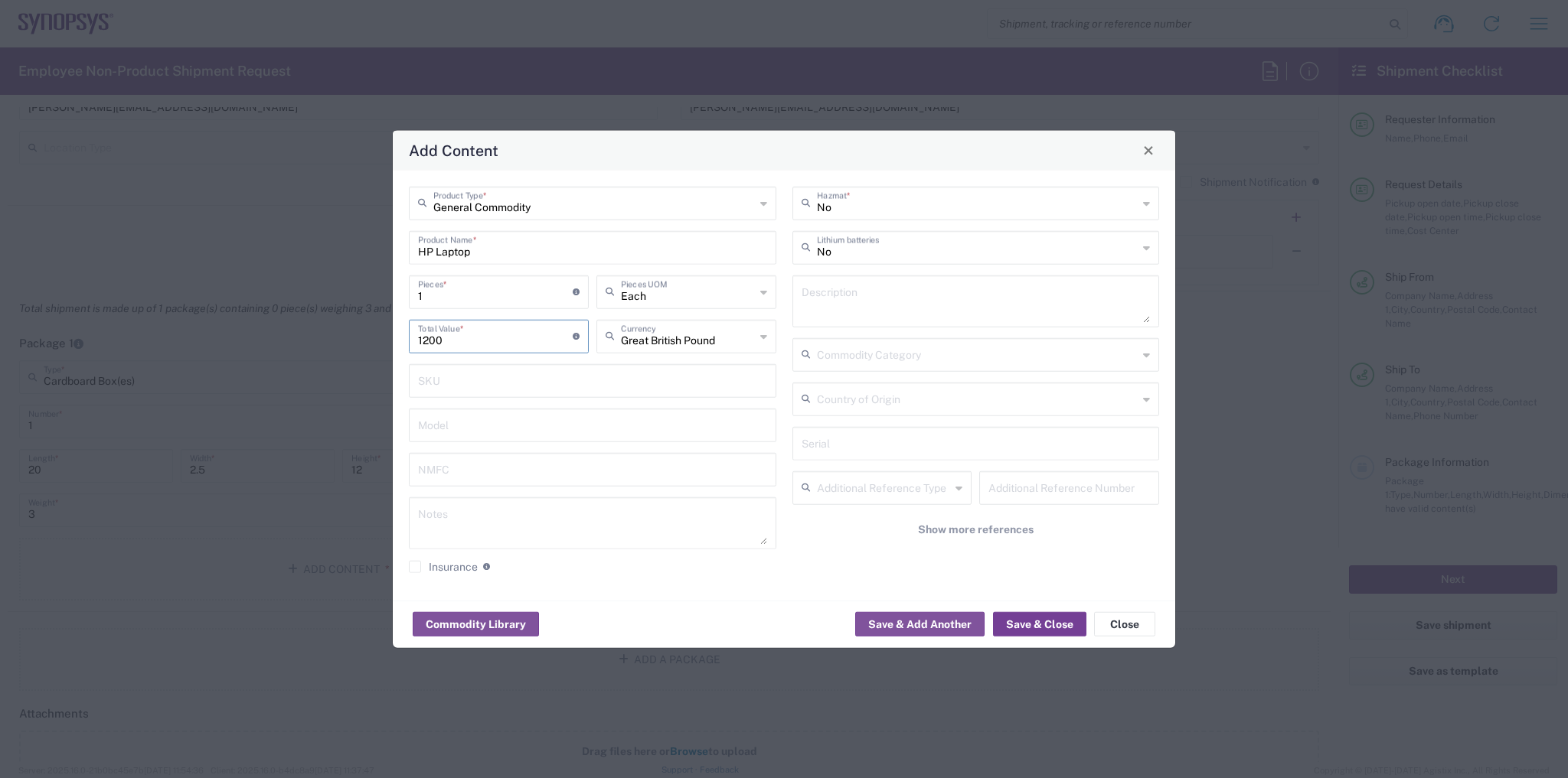
click at [1020, 616] on button "Save & Close" at bounding box center [1040, 625] width 93 height 25
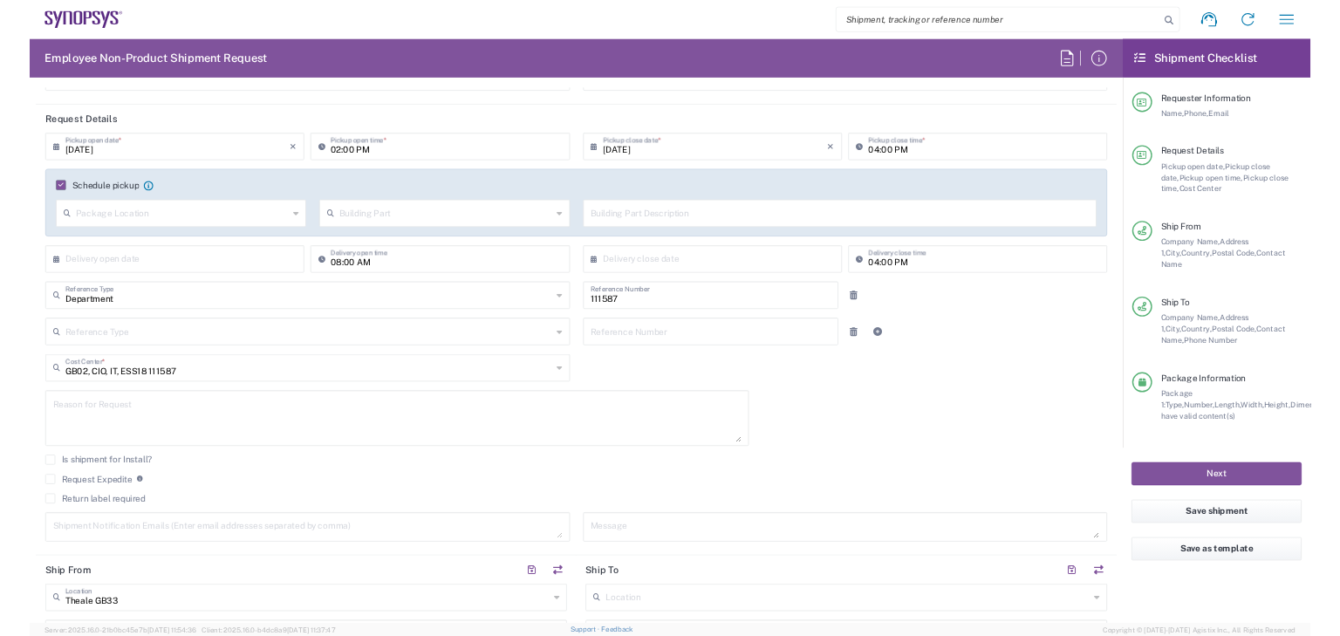
scroll to position [419, 0]
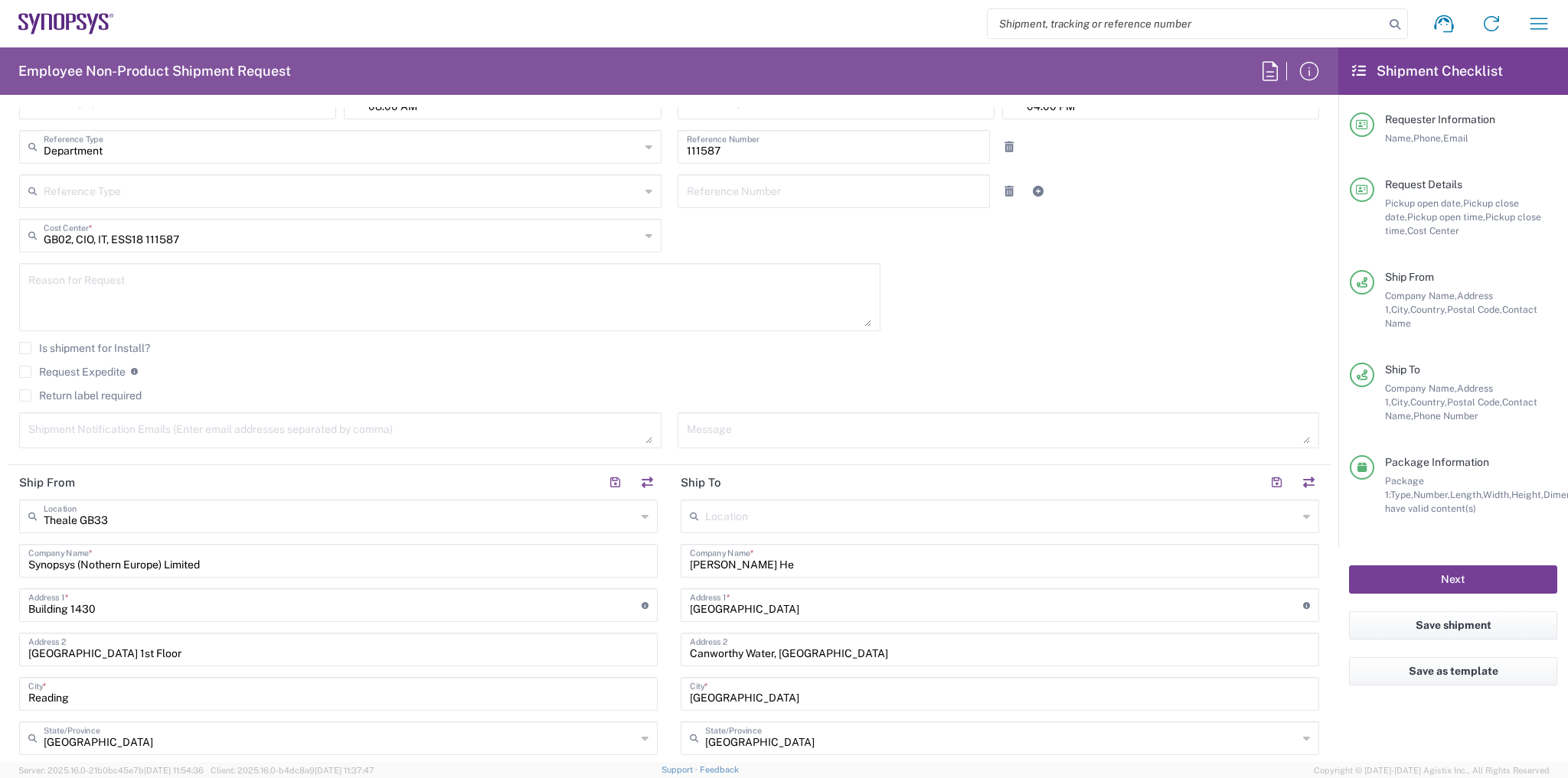
click at [1366, 566] on button "Next" at bounding box center [1453, 580] width 208 height 28
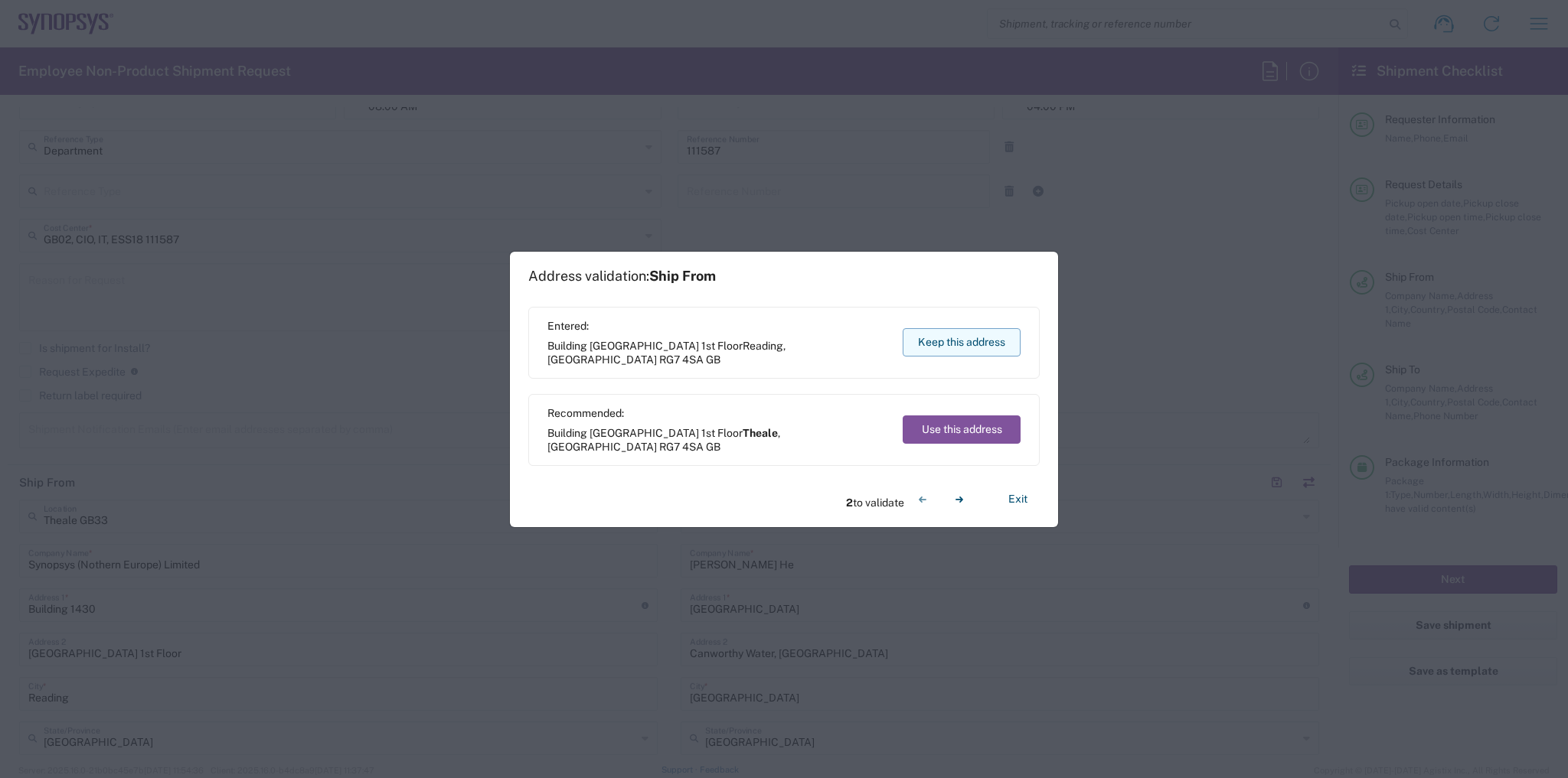
click at [955, 339] on button "Keep this address" at bounding box center [962, 342] width 118 height 28
click at [954, 339] on button "Keep this address" at bounding box center [962, 342] width 118 height 28
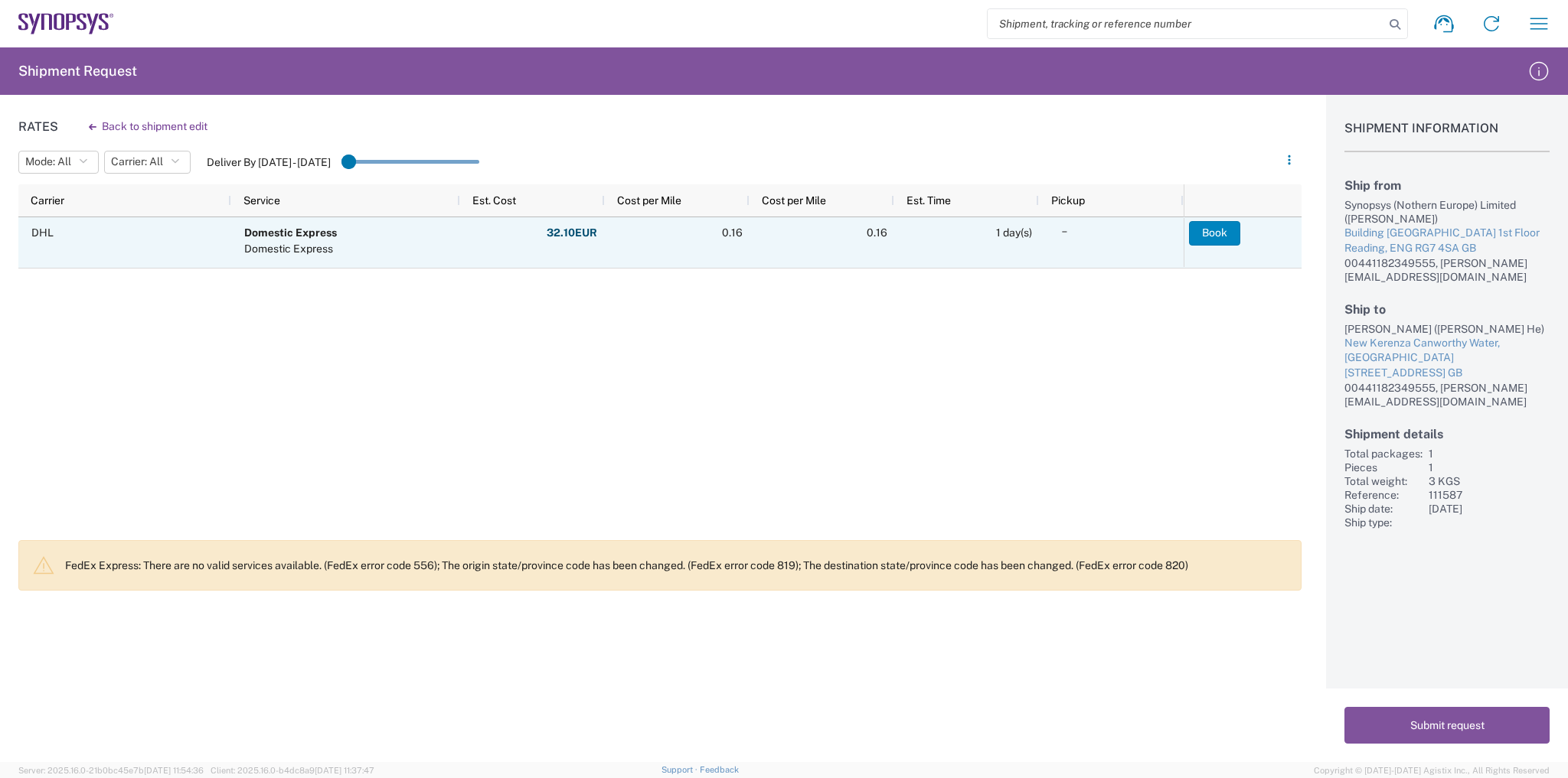
click at [1216, 238] on button "Book" at bounding box center [1214, 233] width 51 height 25
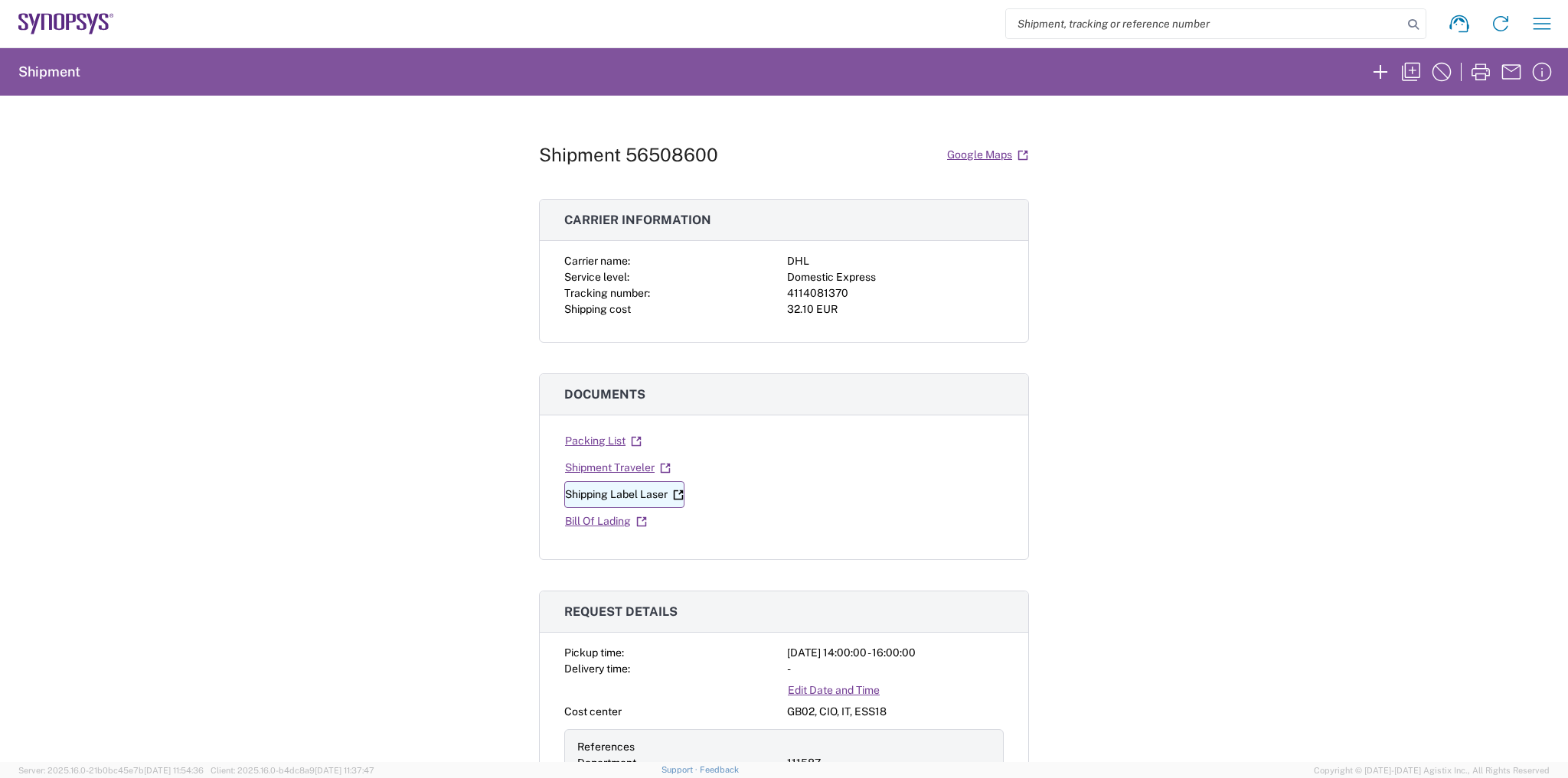
click at [643, 494] on link "Shipping Label Laser" at bounding box center [624, 495] width 120 height 27
